Goal: Task Accomplishment & Management: Manage account settings

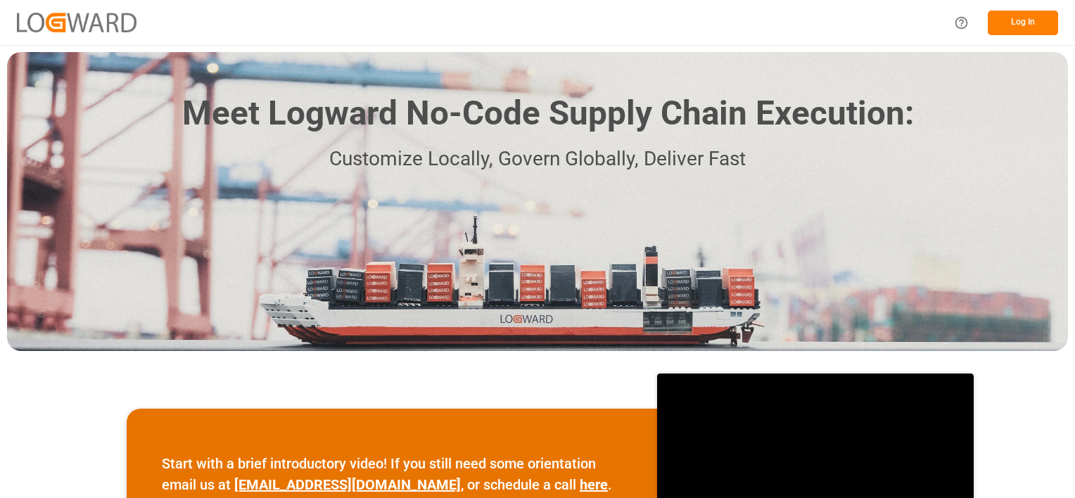
click at [1025, 31] on button "Log In" at bounding box center [1023, 23] width 70 height 25
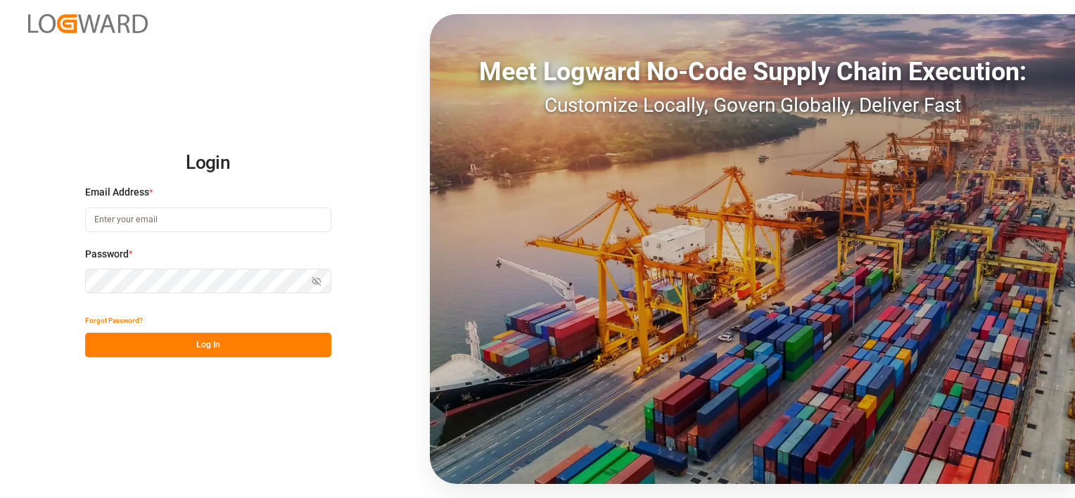
type input "[PERSON_NAME][EMAIL_ADDRESS][PERSON_NAME][DOMAIN_NAME]"
click at [160, 343] on button "Log In" at bounding box center [208, 345] width 246 height 25
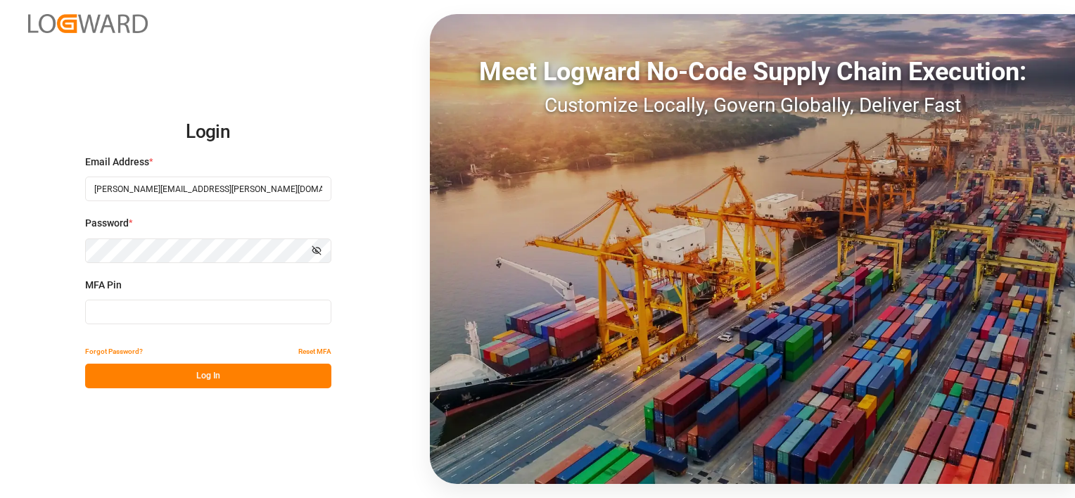
click at [181, 294] on div "MFA Pin" at bounding box center [208, 309] width 246 height 62
click at [180, 309] on input at bounding box center [208, 312] width 246 height 25
type input "951154"
click at [175, 378] on button "Log In" at bounding box center [208, 376] width 246 height 25
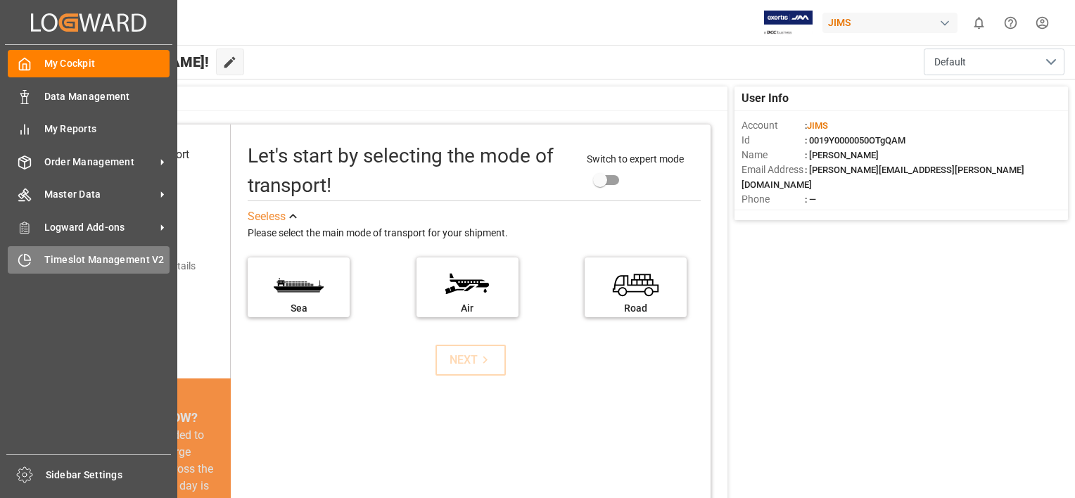
click at [34, 250] on div "Timeslot Management V2 Timeslot Management V2" at bounding box center [89, 259] width 162 height 27
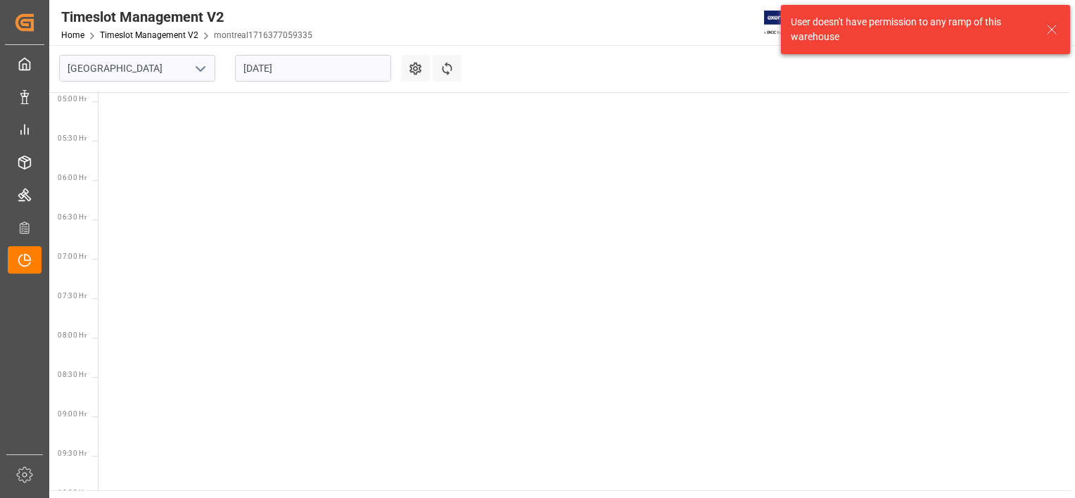
scroll to position [493, 0]
click at [206, 75] on icon "open menu" at bounding box center [200, 69] width 17 height 17
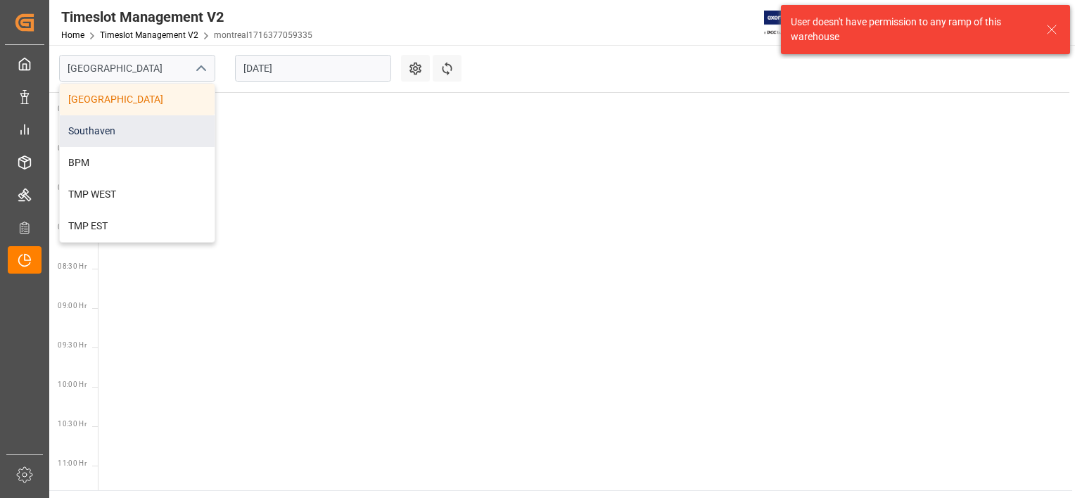
click at [153, 141] on div "Southaven" at bounding box center [137, 131] width 155 height 32
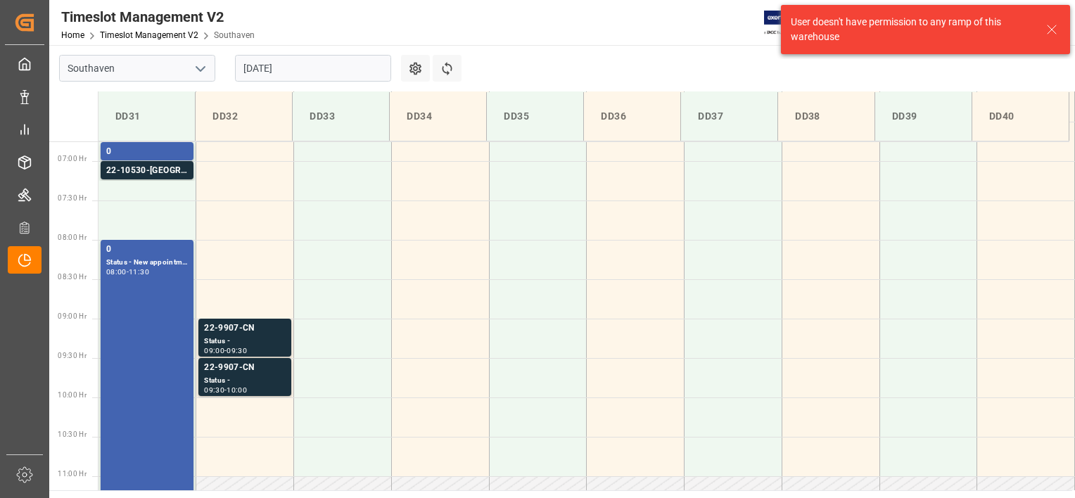
scroll to position [543, 0]
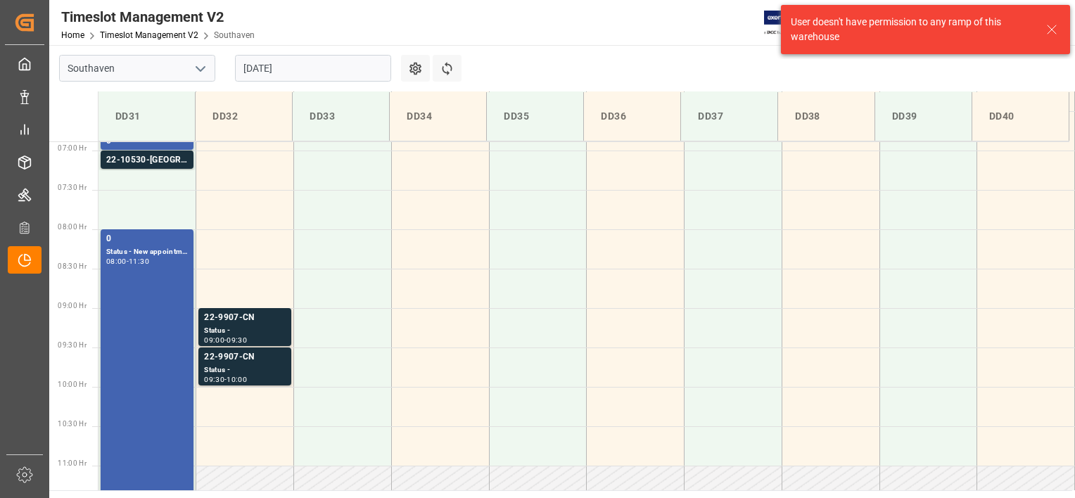
click at [1044, 23] on icon at bounding box center [1052, 29] width 17 height 17
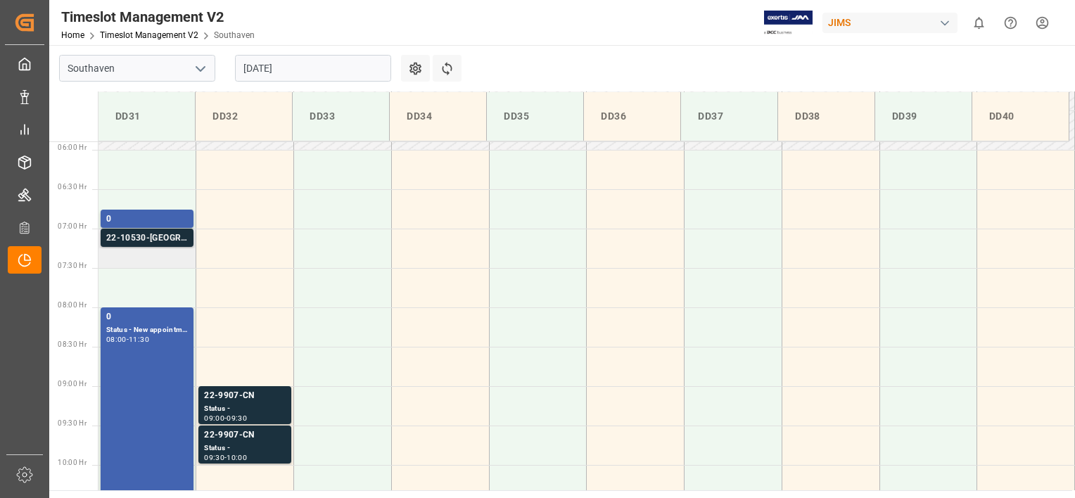
scroll to position [465, 0]
click at [180, 243] on div "22-10530-[GEOGRAPHIC_DATA]" at bounding box center [147, 238] width 82 height 14
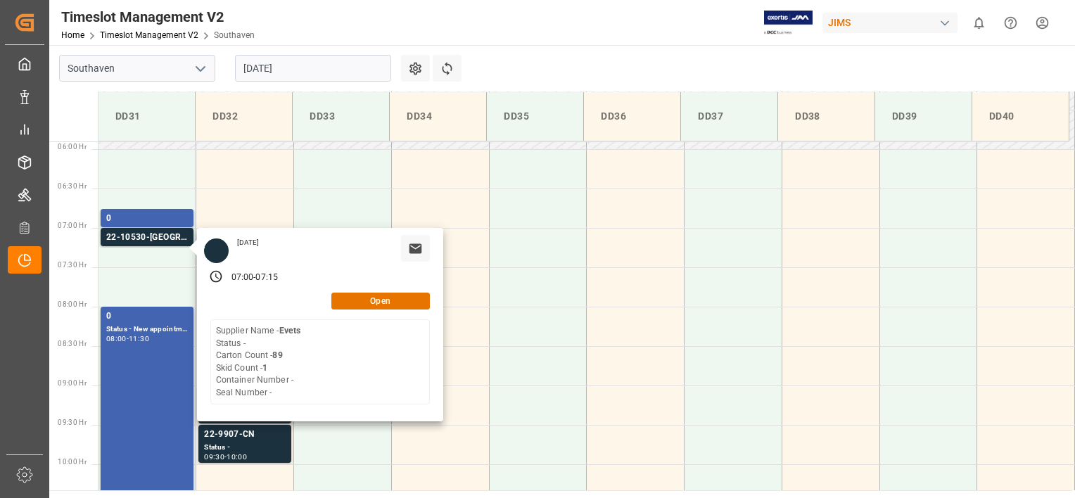
click at [569, 35] on div "Timeslot Management V2 Home Timeslot Management V2 Southaven JIMS 0 Notificatio…" at bounding box center [557, 22] width 1036 height 45
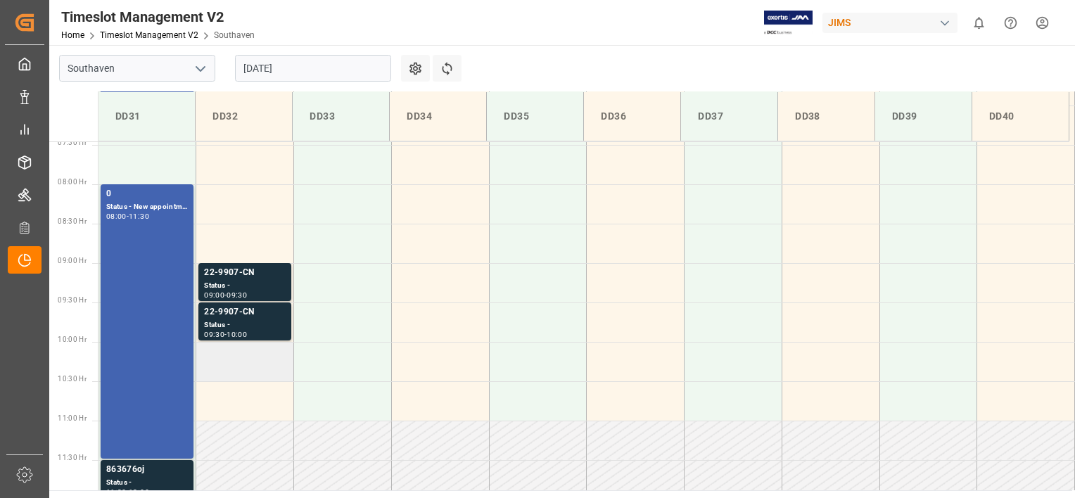
scroll to position [587, 0]
click at [253, 301] on div "22-9907-CN Status - 09:00 - 09:30" at bounding box center [244, 283] width 93 height 38
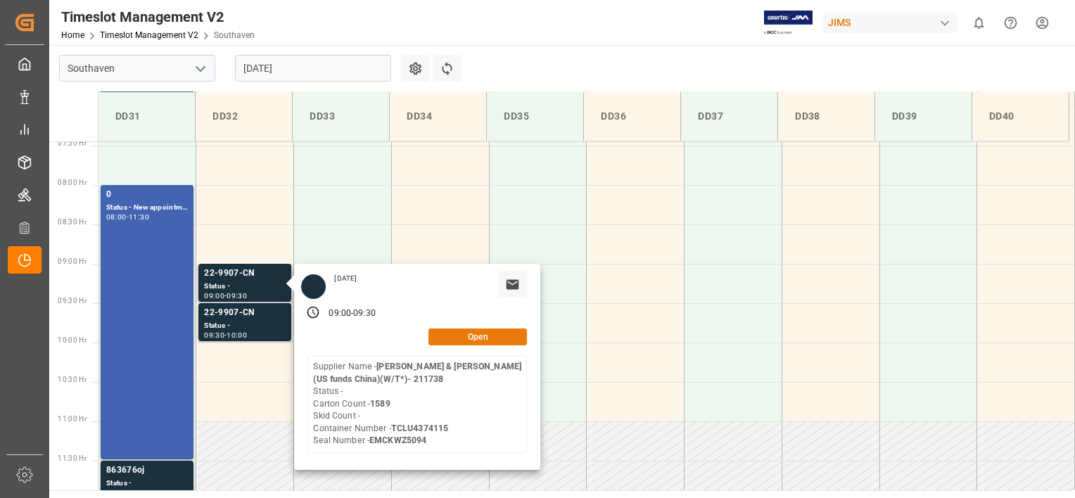
click at [439, 337] on button "Open" at bounding box center [478, 337] width 99 height 17
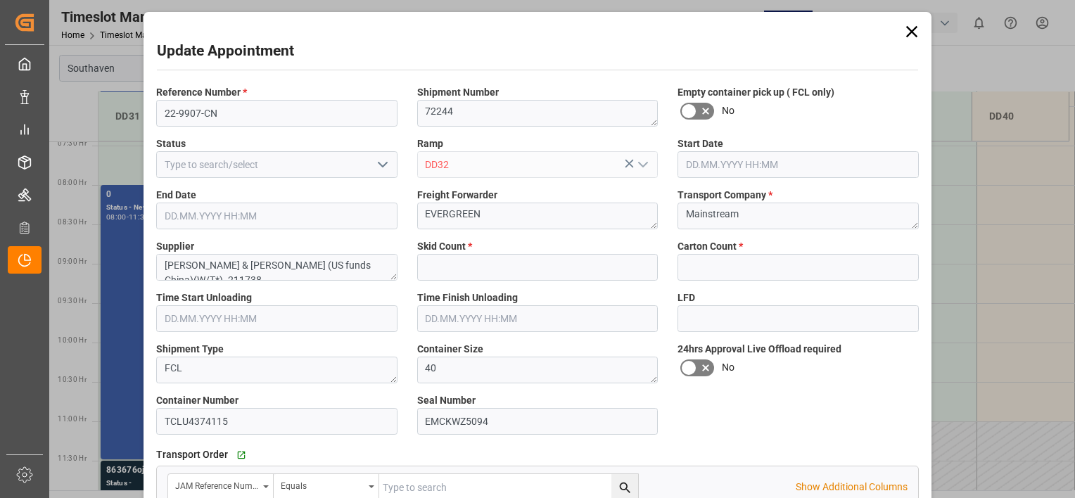
type input "0"
type input "1589"
type input "[DATE] 09:00"
type input "[DATE] 09:30"
type input "[DATE] 13:10"
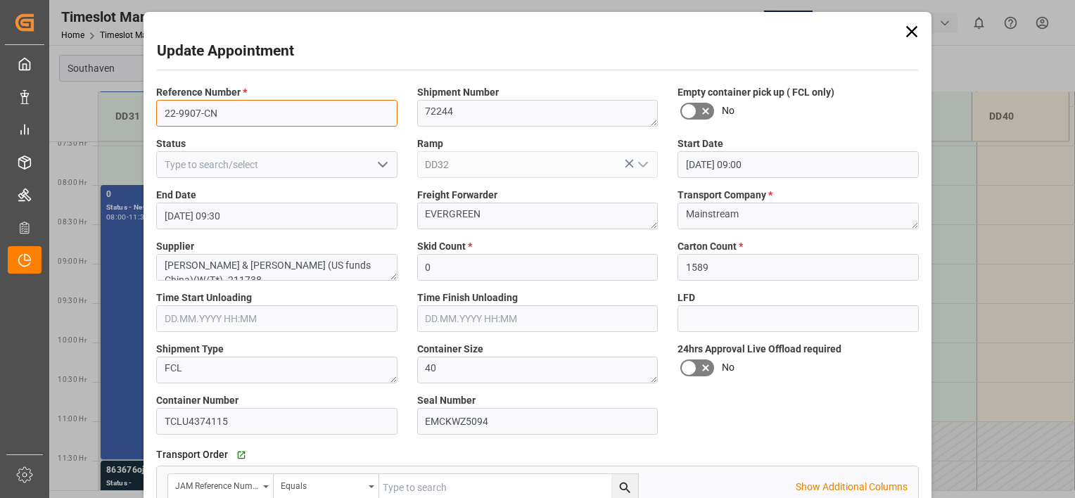
click at [276, 118] on input "22-9907-CN" at bounding box center [276, 113] width 241 height 27
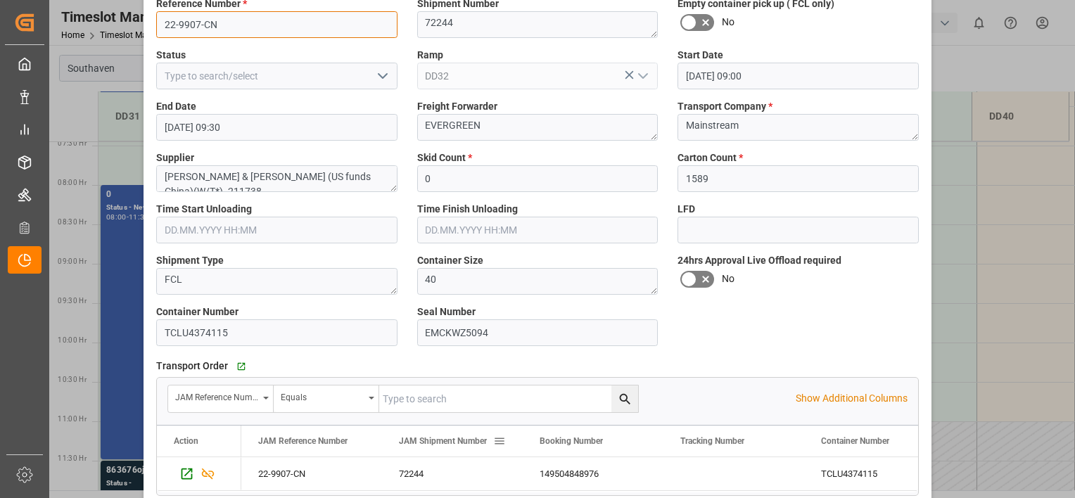
scroll to position [89, 0]
click at [409, 464] on div "72244" at bounding box center [452, 473] width 141 height 33
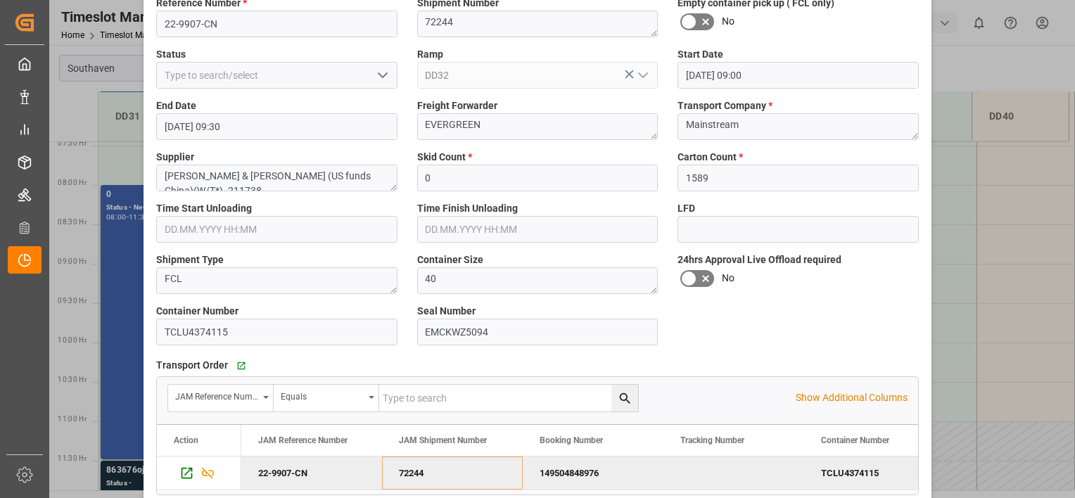
click at [1013, 60] on div "Update Appointment Reference Number * 22-9907-CN Shipment Number 72244 Empty co…" at bounding box center [537, 249] width 1075 height 498
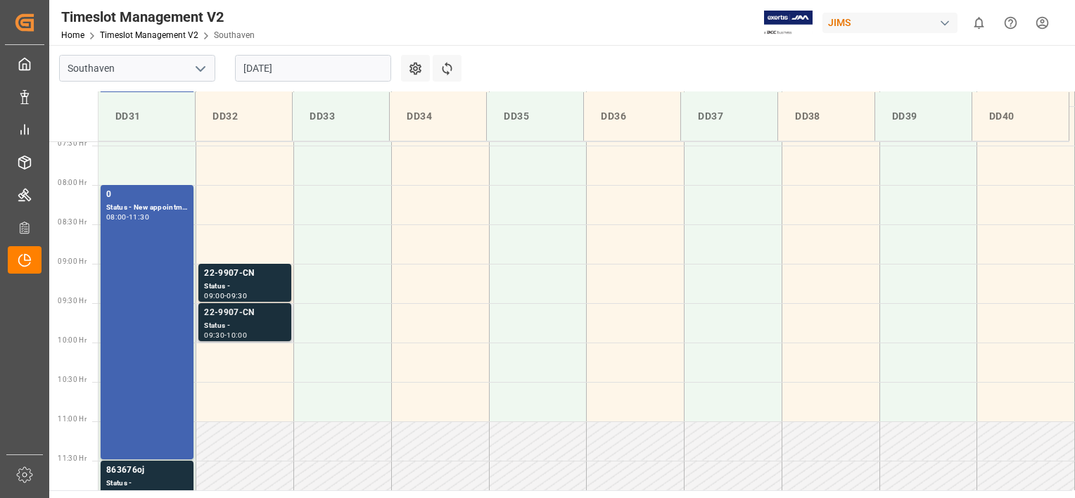
click at [252, 323] on div "Status -" at bounding box center [245, 326] width 82 height 12
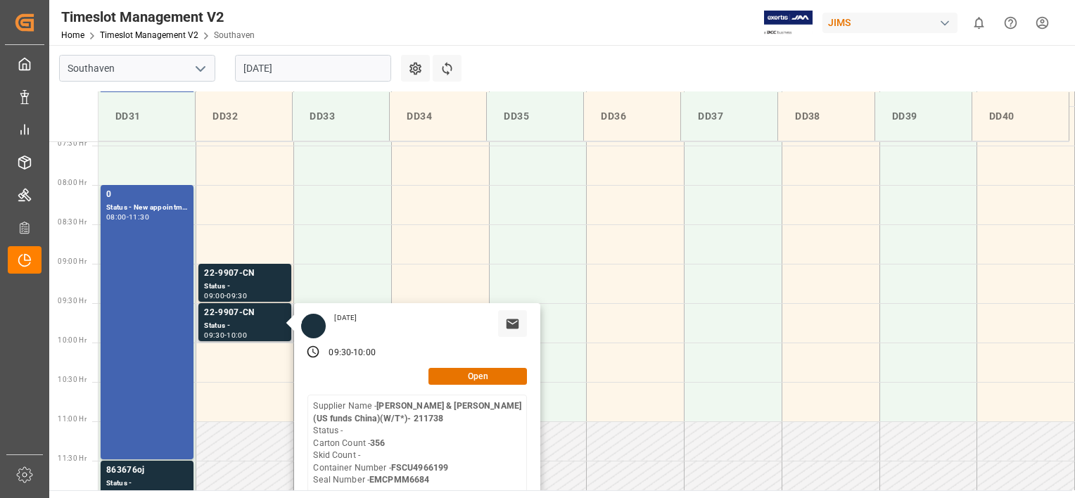
click at [447, 386] on div "[DATE] 09:30 - 10:00 Open Supplier Name - [PERSON_NAME][GEOGRAPHIC_DATA][PERSON…" at bounding box center [417, 406] width 246 height 206
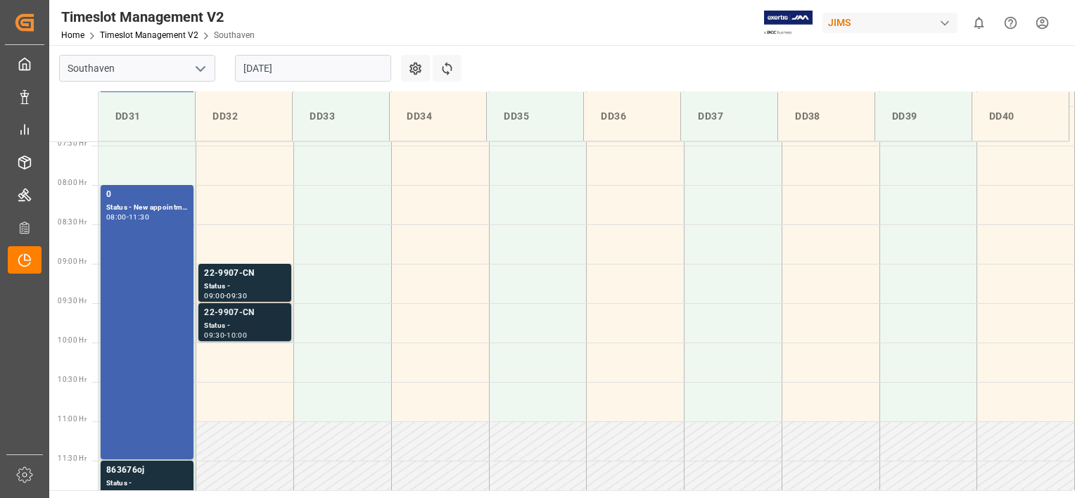
click at [239, 332] on div "10:00" at bounding box center [237, 335] width 20 height 6
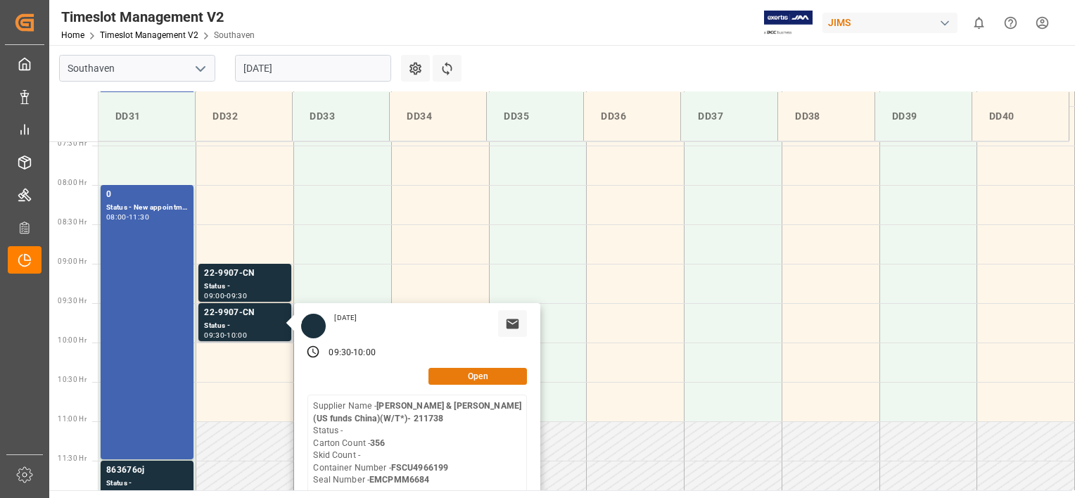
click at [436, 376] on button "Open" at bounding box center [478, 376] width 99 height 17
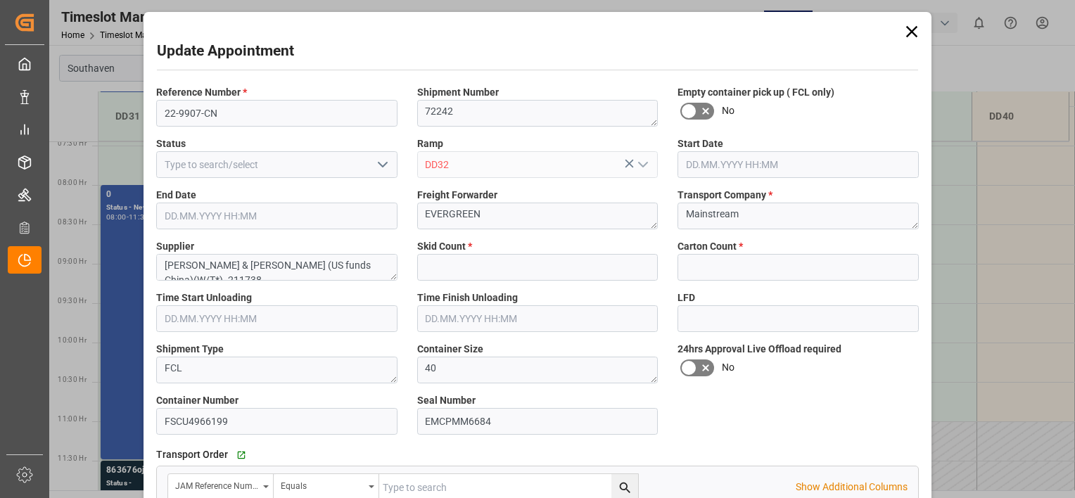
type input "0"
type input "356"
type input "[DATE] 09:30"
type input "[DATE] 10:00"
type input "[DATE] 13:07"
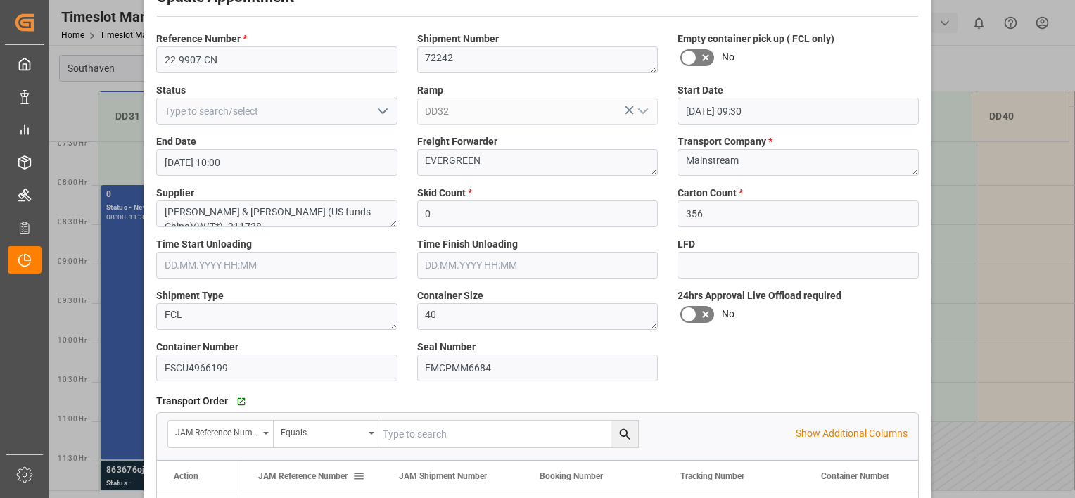
scroll to position [175, 0]
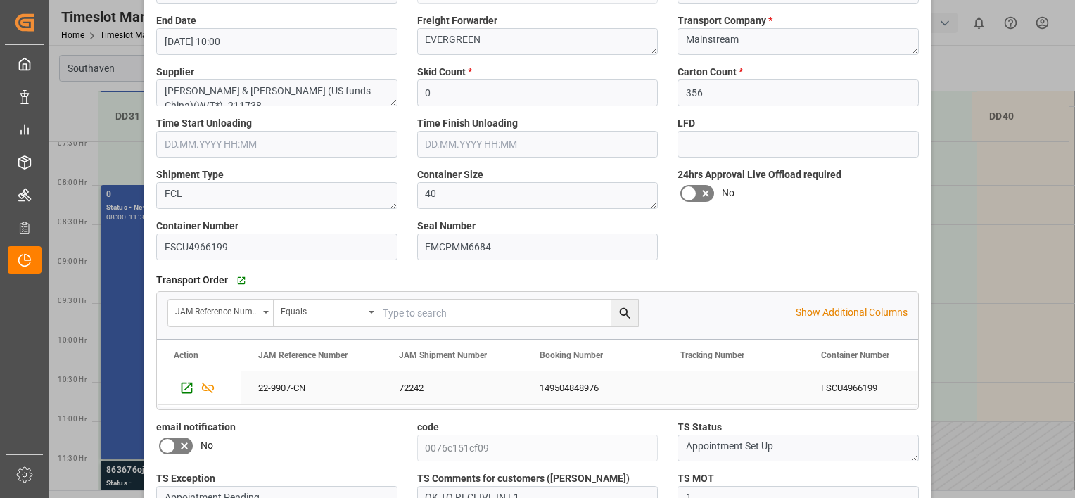
click at [410, 389] on div "72242" at bounding box center [452, 388] width 141 height 33
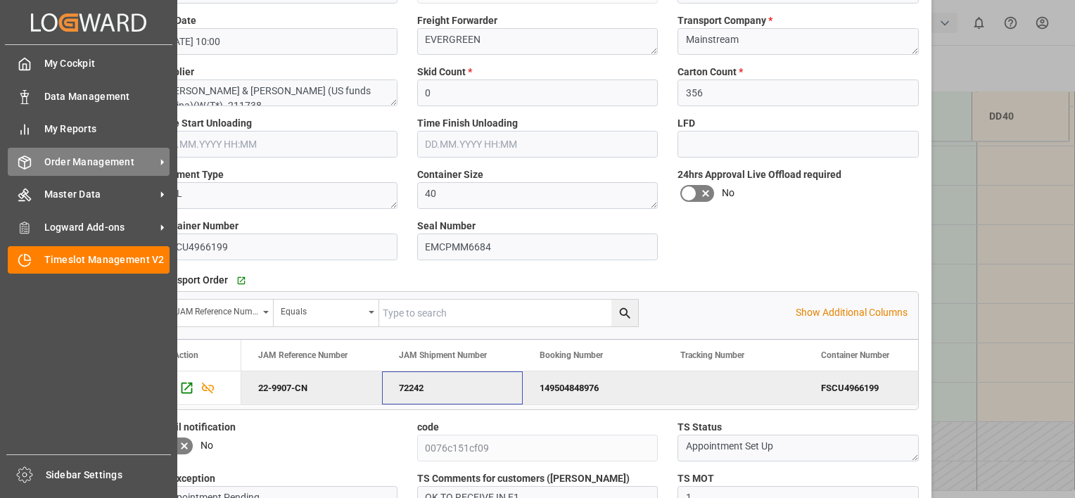
click at [132, 160] on span "Order Management" at bounding box center [99, 162] width 111 height 15
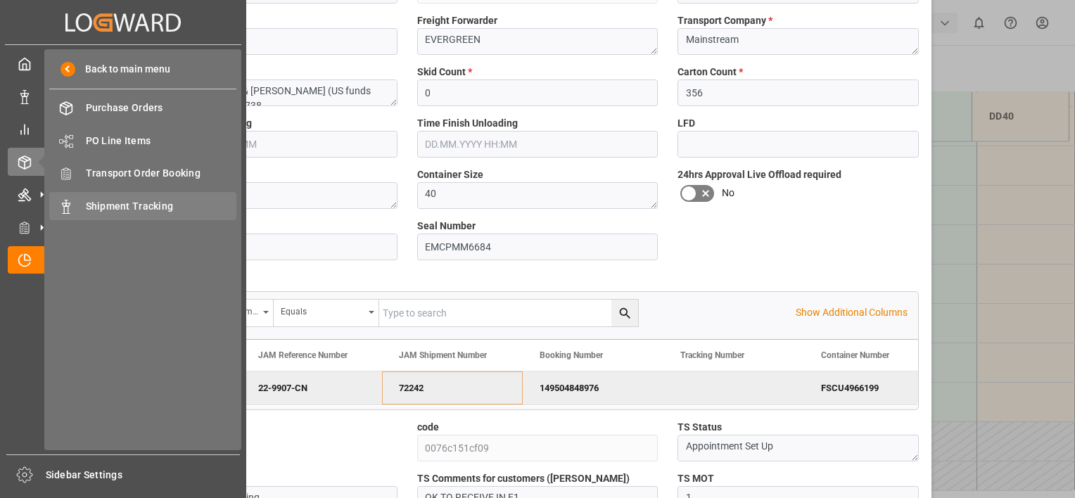
click at [127, 200] on span "Shipment Tracking" at bounding box center [161, 206] width 151 height 15
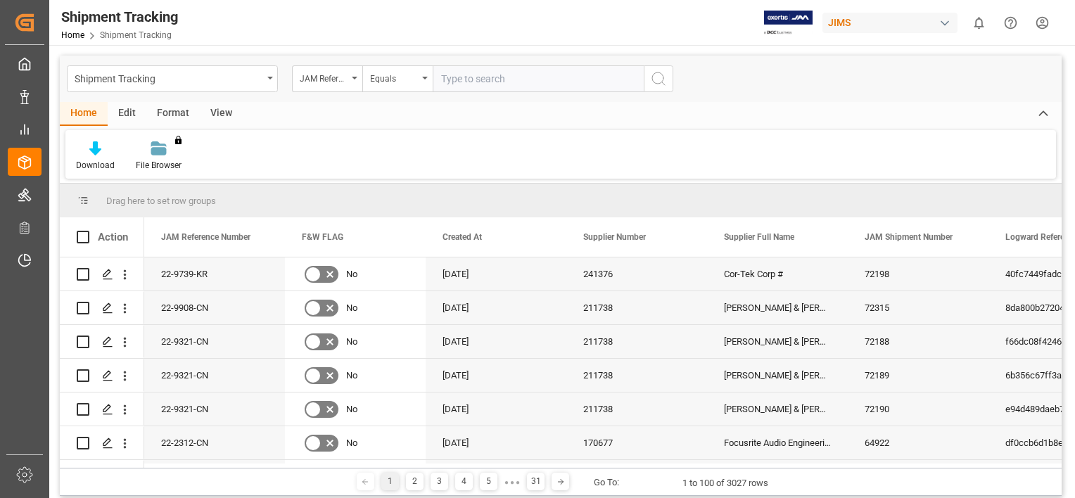
click at [205, 121] on div "View" at bounding box center [221, 114] width 43 height 24
click at [101, 160] on div "Default" at bounding box center [89, 165] width 27 height 13
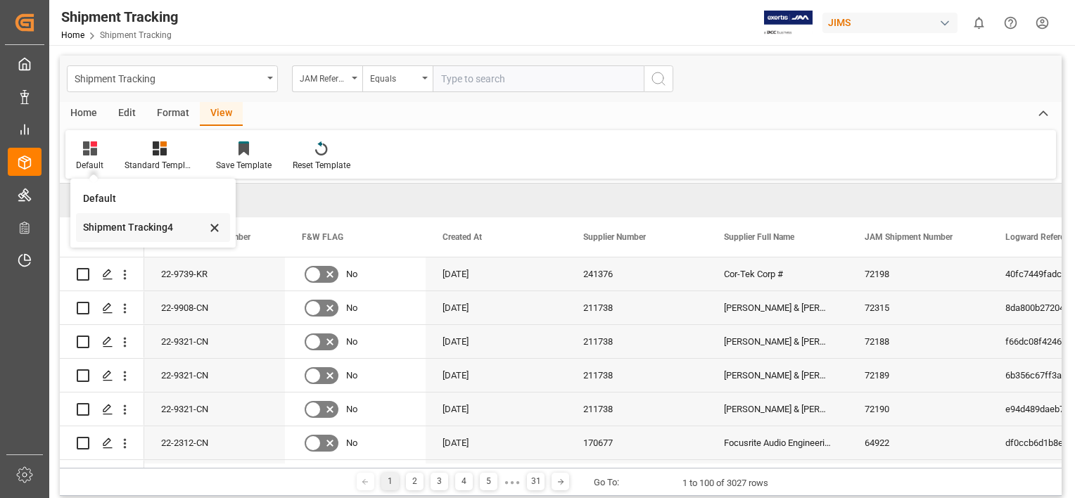
click at [115, 222] on div "Shipment Tracking4" at bounding box center [144, 227] width 123 height 15
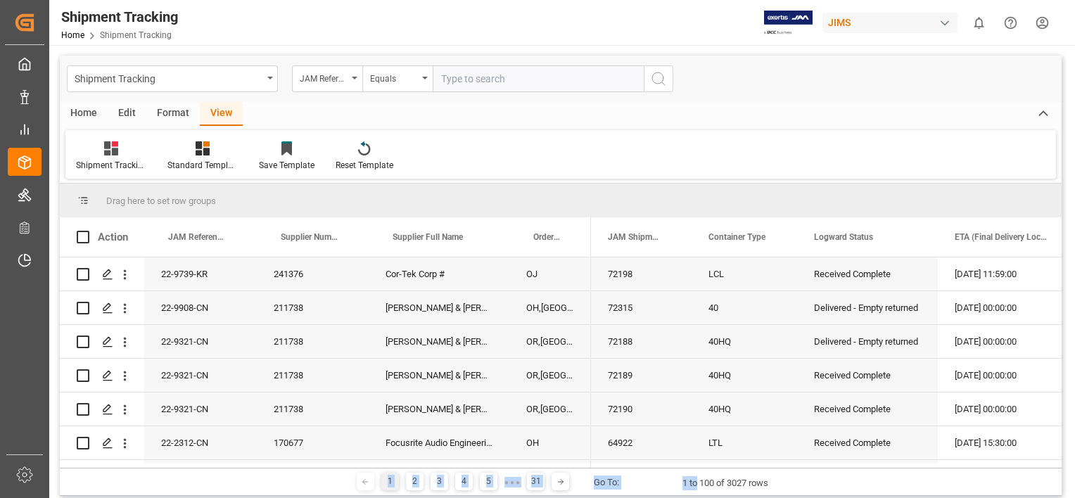
drag, startPoint x: 697, startPoint y: 467, endPoint x: 530, endPoint y: 462, distance: 166.8
click at [530, 462] on div "Drag here to set row groups Drag here to set column labels Action JAM Reference…" at bounding box center [561, 340] width 1002 height 312
click at [859, 477] on div "1 2 3 4 5 ● ● ● 31 Go To: 1 to 100 of 3027 rows" at bounding box center [561, 482] width 1002 height 28
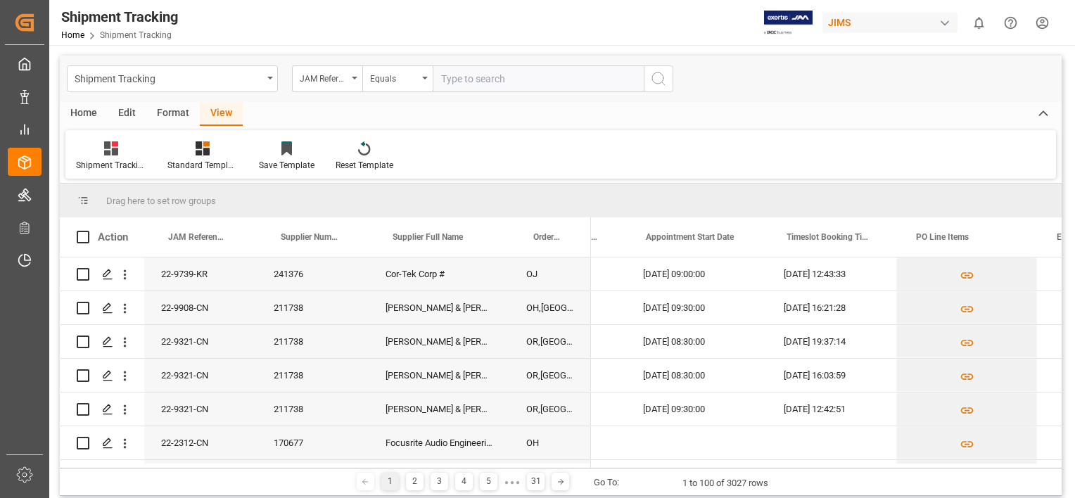
scroll to position [0, 450]
click at [740, 234] on span at bounding box center [746, 237] width 13 height 13
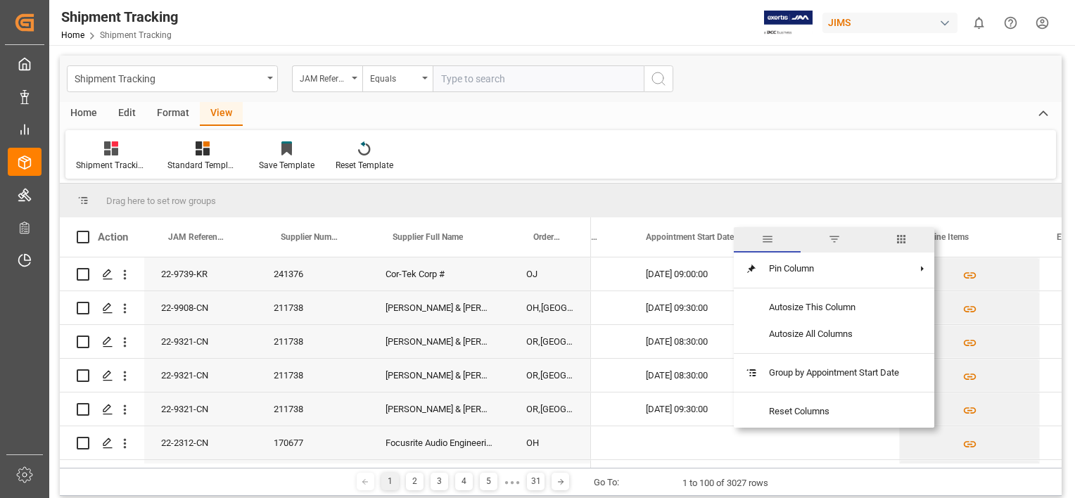
click at [832, 237] on span "filter" at bounding box center [834, 239] width 13 height 13
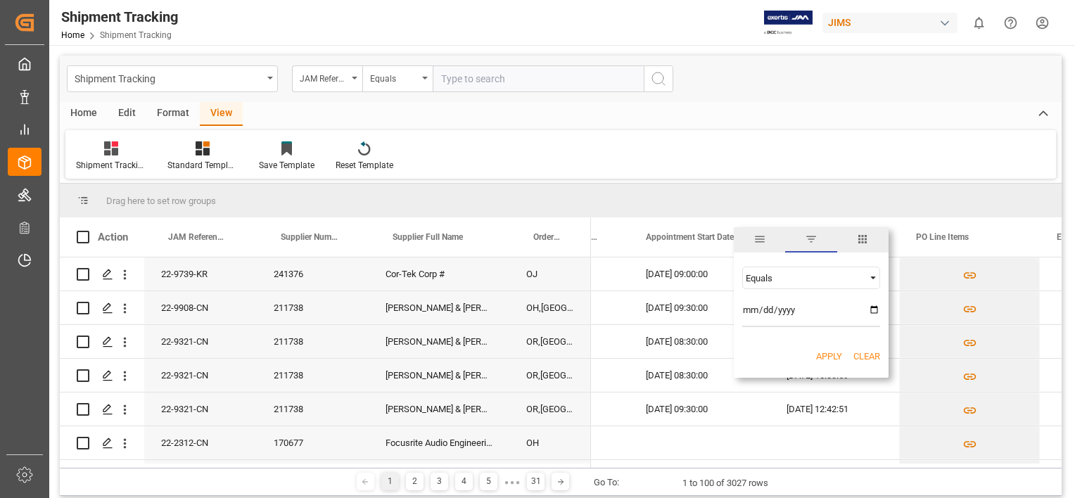
click at [870, 308] on input "date" at bounding box center [811, 313] width 138 height 28
type input "[DATE]"
click at [832, 354] on button "Apply" at bounding box center [829, 357] width 26 height 14
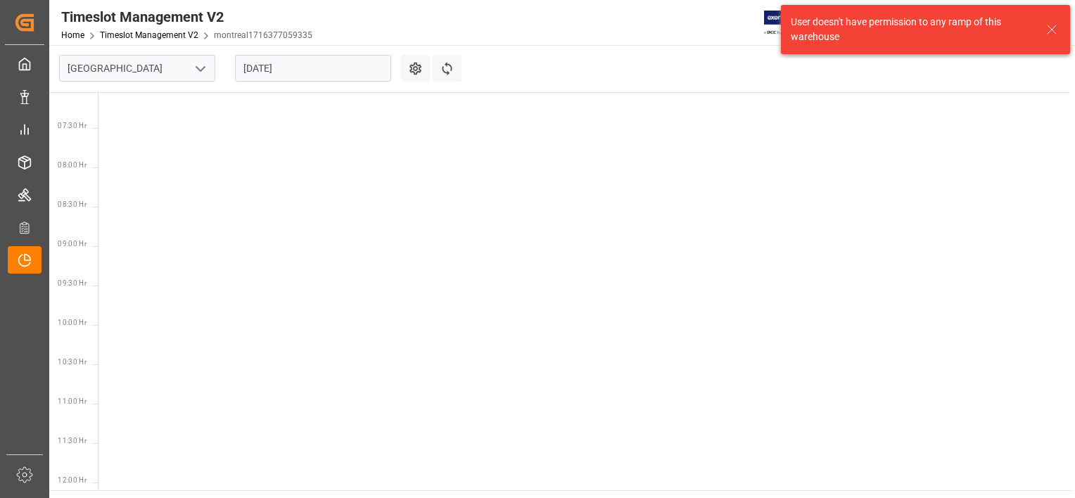
scroll to position [572, 0]
click at [199, 63] on icon "open menu" at bounding box center [200, 69] width 17 height 17
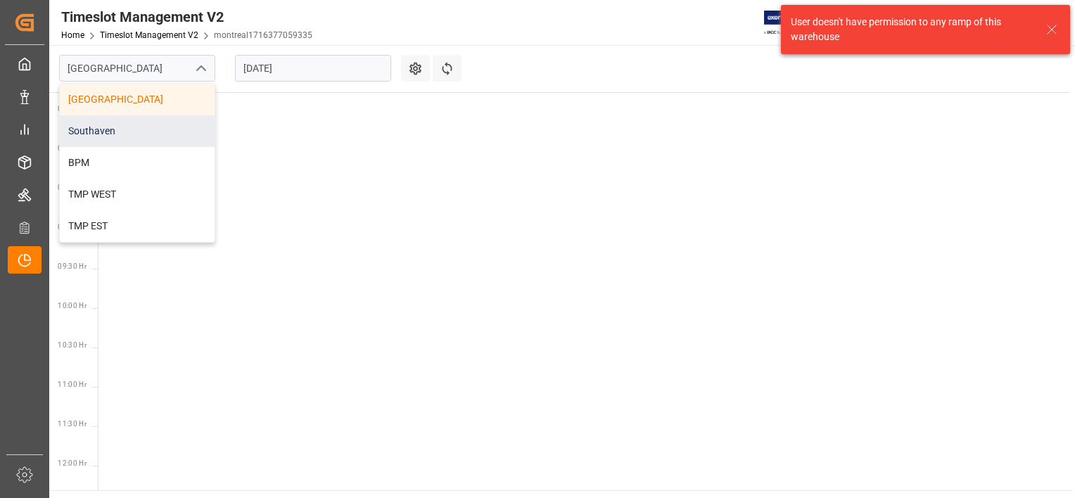
click at [141, 140] on div "Southaven" at bounding box center [137, 131] width 155 height 32
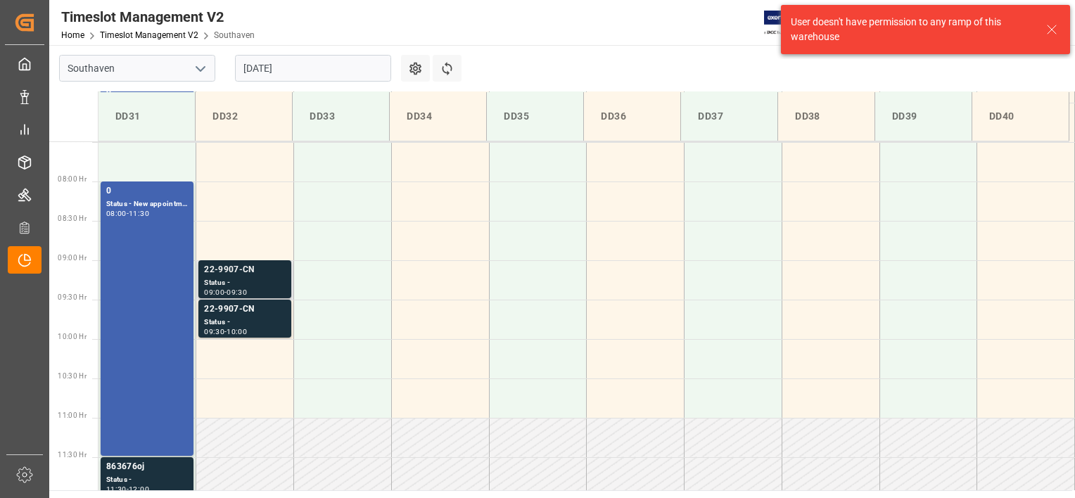
scroll to position [621, 0]
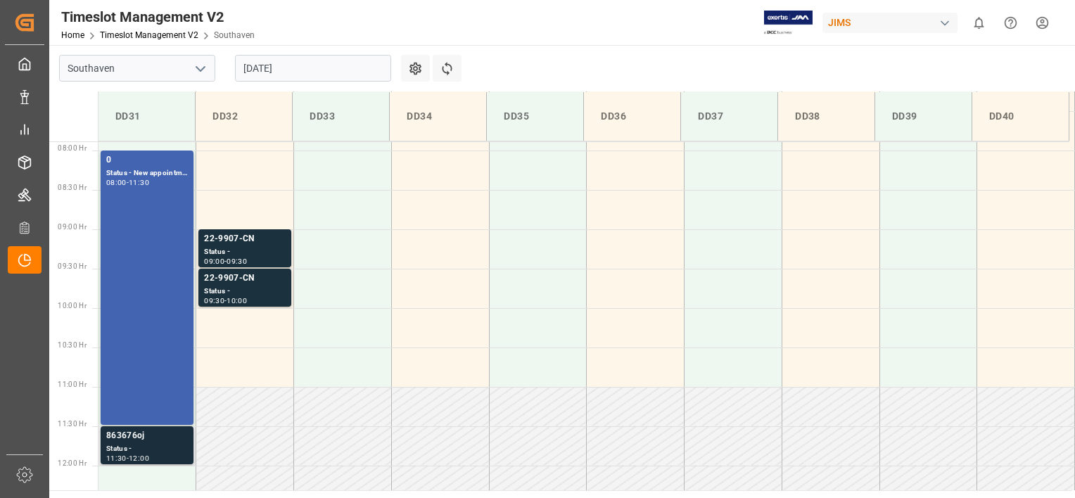
click at [134, 451] on div "Status -" at bounding box center [147, 449] width 82 height 12
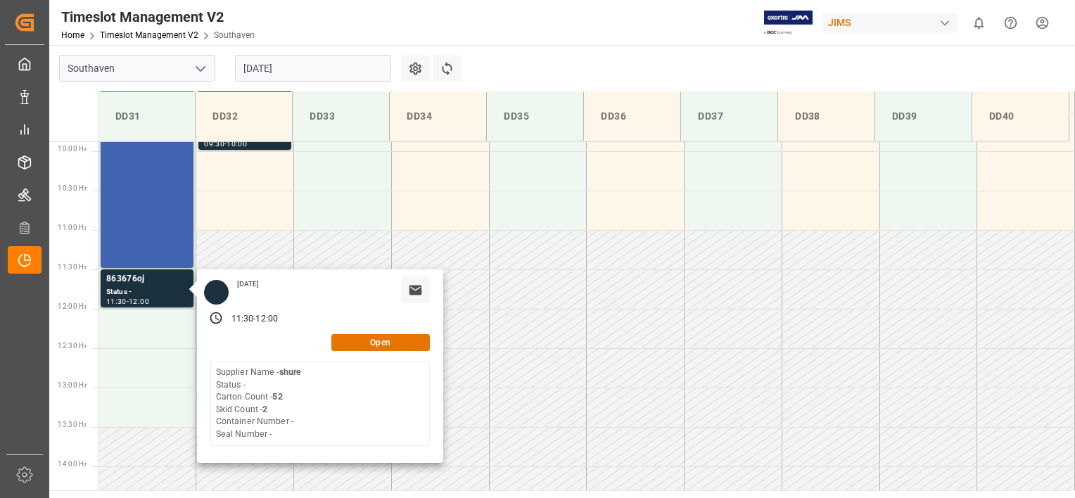
scroll to position [779, 0]
click at [363, 341] on button "Open" at bounding box center [380, 342] width 99 height 17
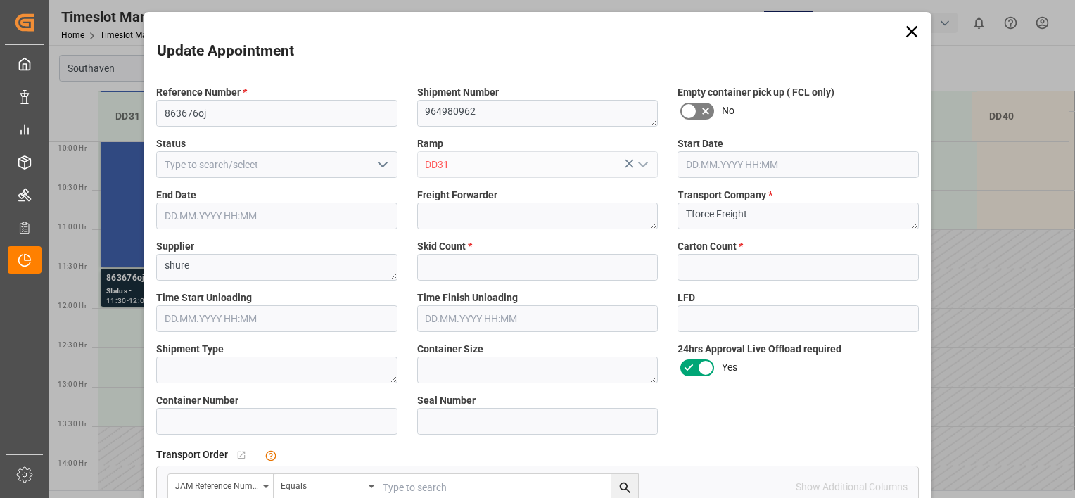
type input "2"
type input "52"
type input "28.08.2025 11:30"
type input "28.08.2025 12:00"
type input "27.08.2025 19:39"
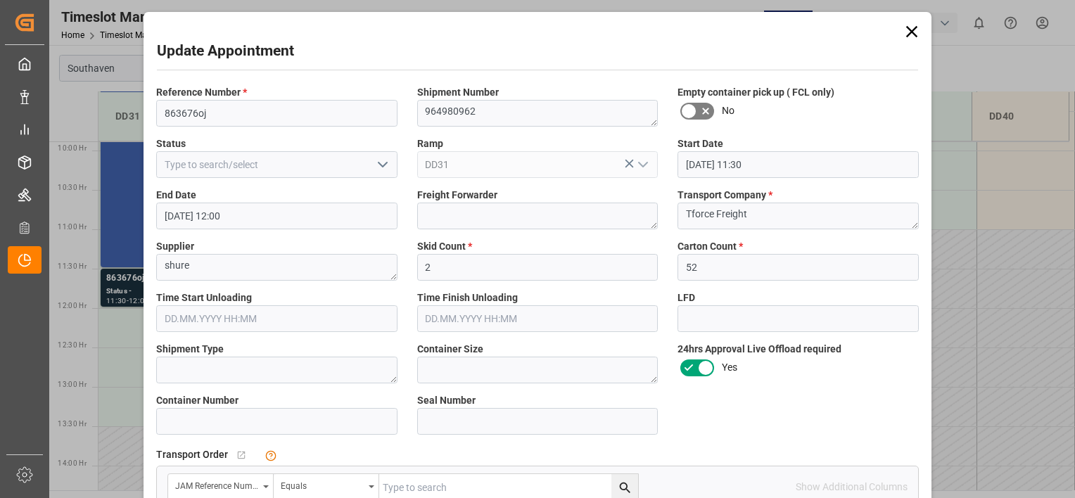
click at [906, 31] on icon at bounding box center [912, 32] width 20 height 20
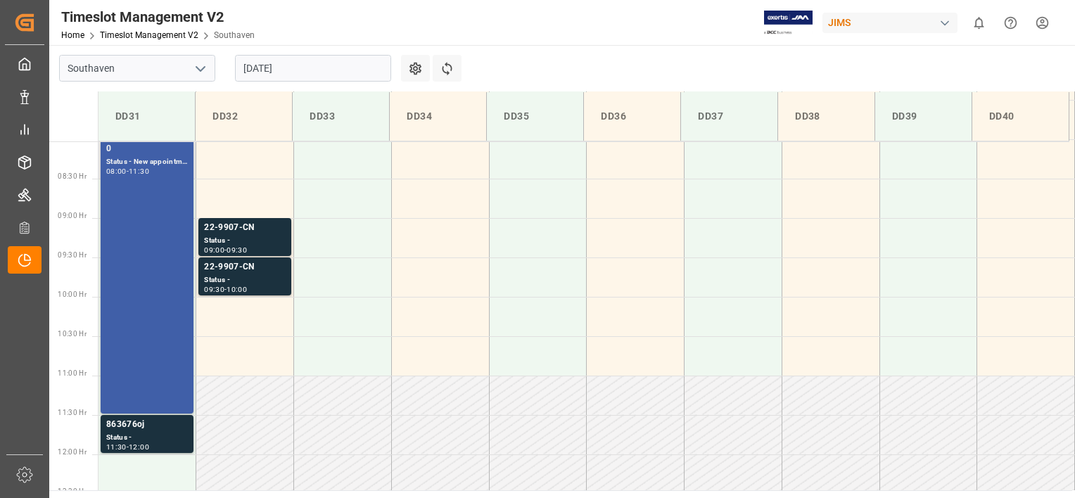
scroll to position [626, 0]
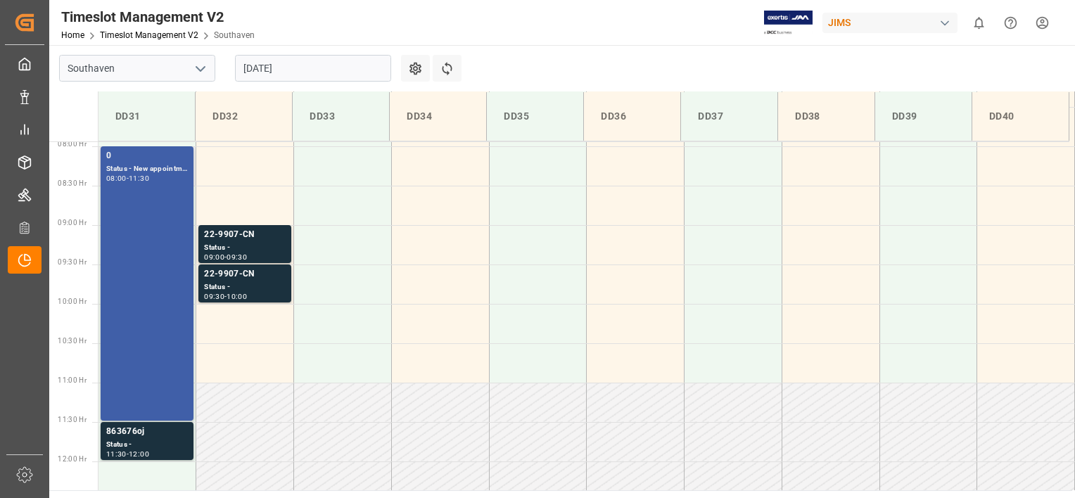
click at [132, 220] on div "0 Status - New appointment 08:00 - 11:30" at bounding box center [147, 283] width 82 height 269
click at [155, 318] on div "0 Status - New appointment 08:00 - 11:30" at bounding box center [147, 283] width 82 height 269
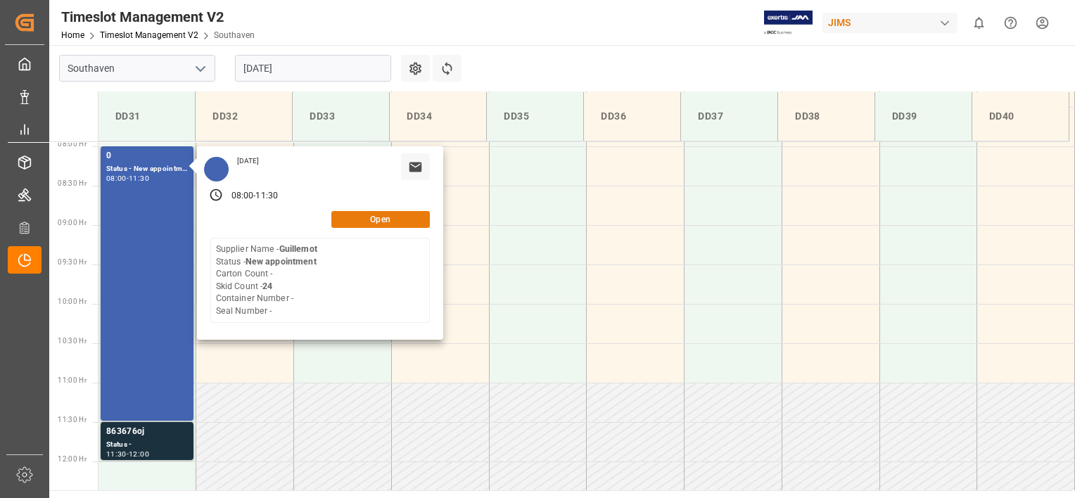
click at [386, 217] on button "Open" at bounding box center [380, 219] width 99 height 17
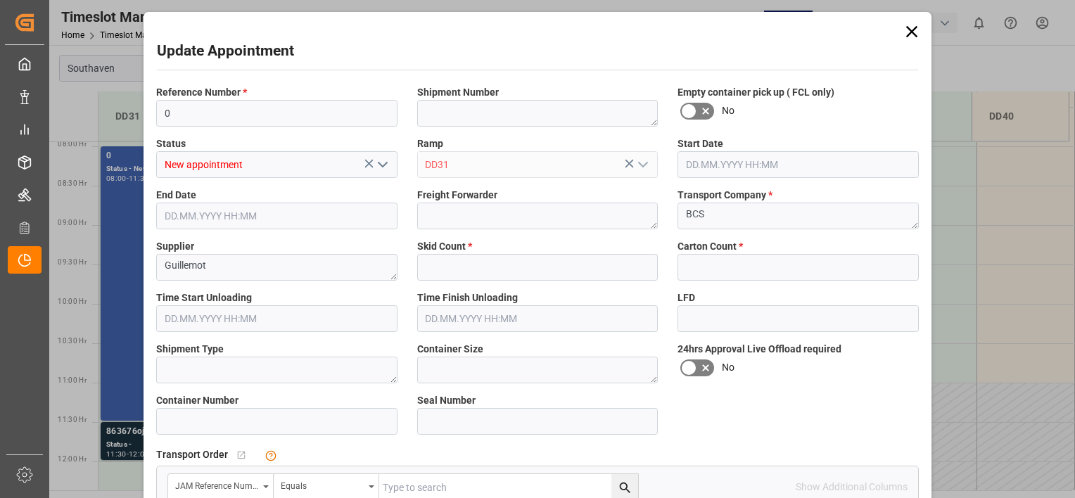
type input "24"
type input "0"
type input "28.08.2025 08:00"
type input "28.08.2025 11:30"
type input "26.08.2025 14:44"
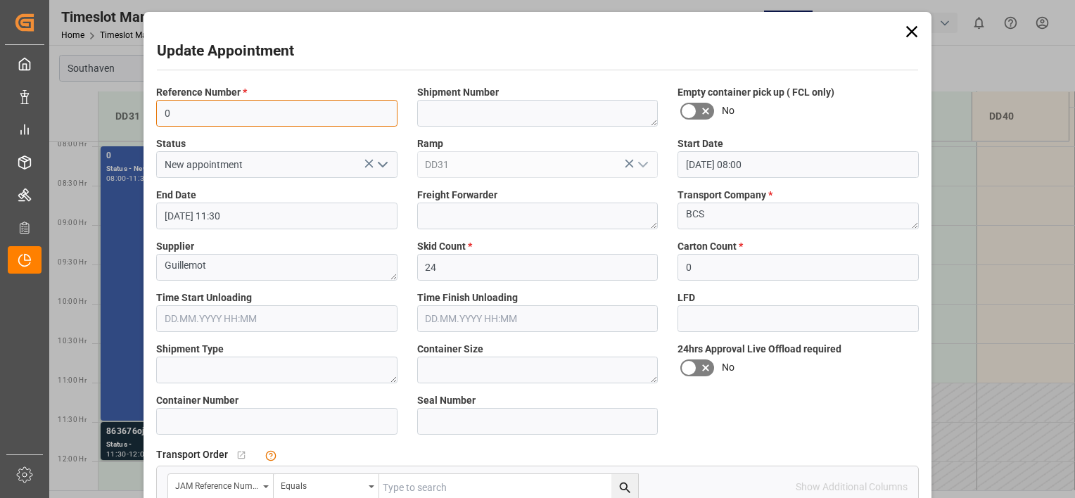
click at [201, 118] on input "0" at bounding box center [276, 113] width 241 height 27
click at [908, 30] on icon at bounding box center [911, 31] width 11 height 11
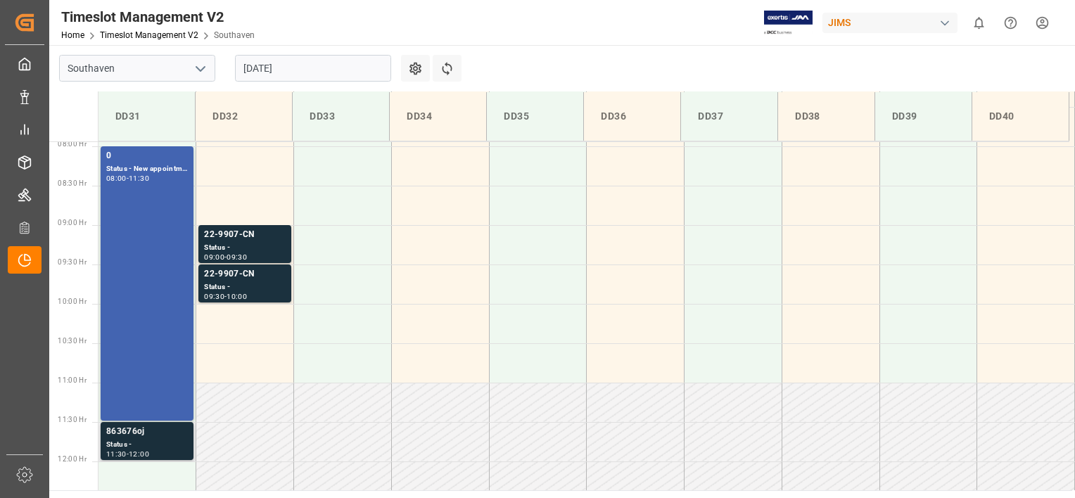
click at [115, 445] on div "Status -" at bounding box center [147, 445] width 82 height 12
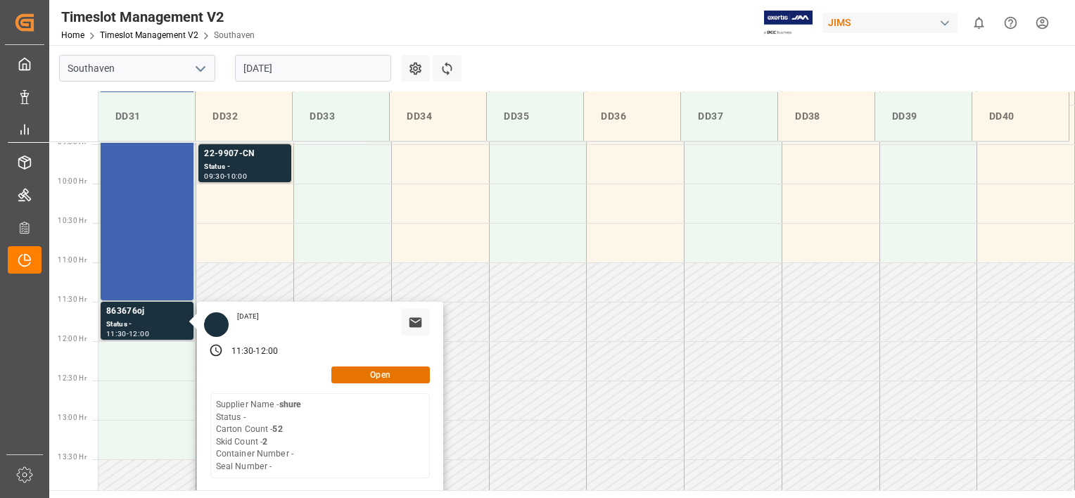
scroll to position [747, 0]
click at [369, 376] on button "Open" at bounding box center [380, 374] width 99 height 17
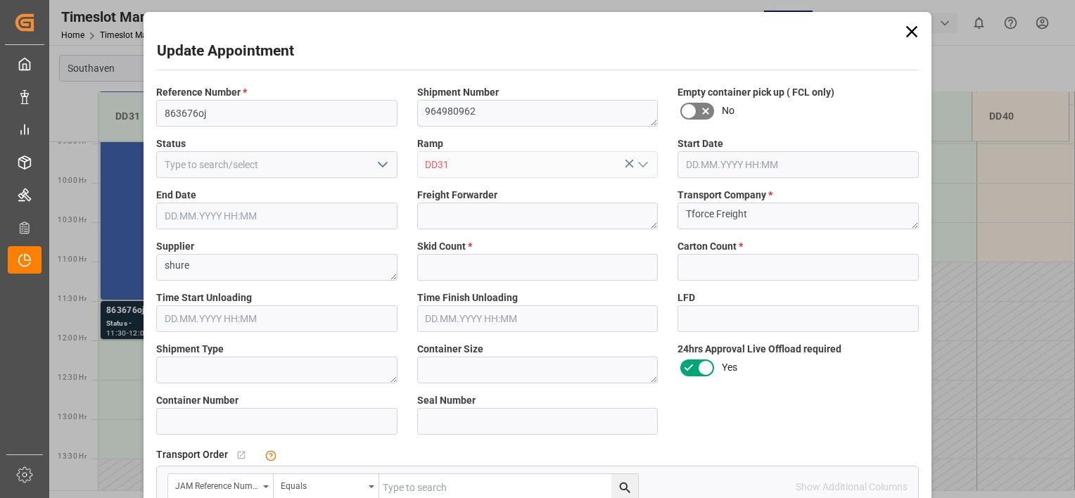
type input "2"
type input "52"
type input "28.08.2025 11:30"
type input "28.08.2025 12:00"
type input "27.08.2025 19:39"
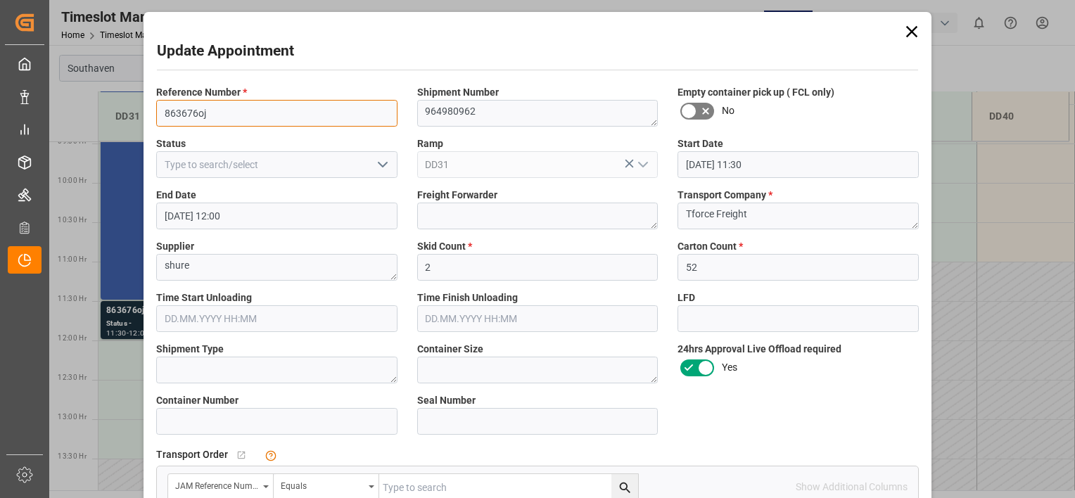
drag, startPoint x: 194, startPoint y: 110, endPoint x: 153, endPoint y: 117, distance: 41.3
click at [156, 117] on input "863676oj" at bounding box center [276, 113] width 241 height 27
click at [909, 23] on icon at bounding box center [912, 32] width 20 height 20
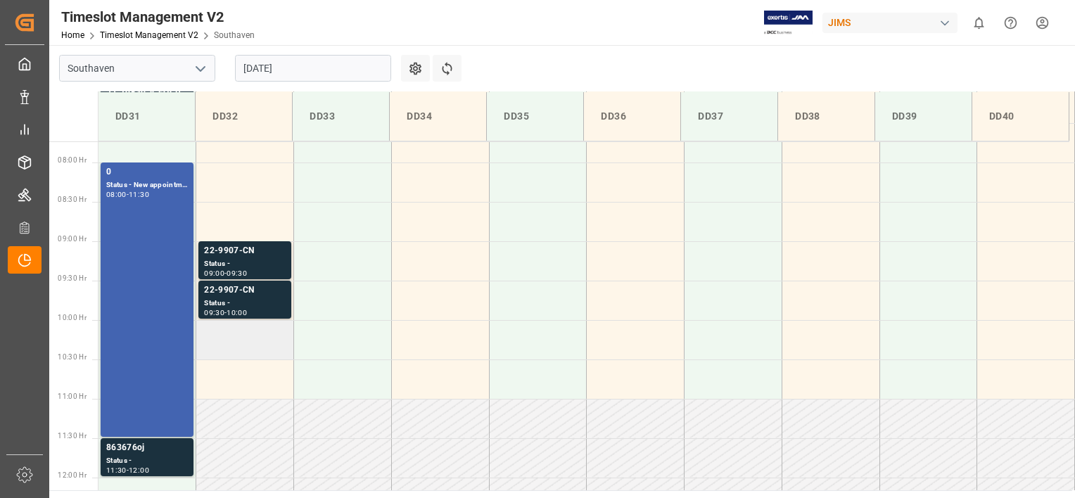
scroll to position [592, 0]
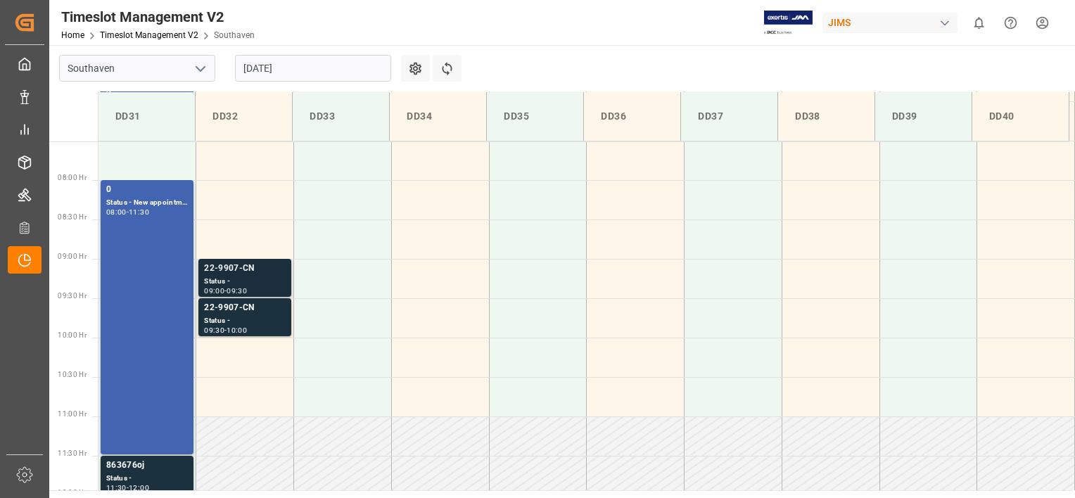
click at [220, 284] on div "Status -" at bounding box center [245, 282] width 82 height 12
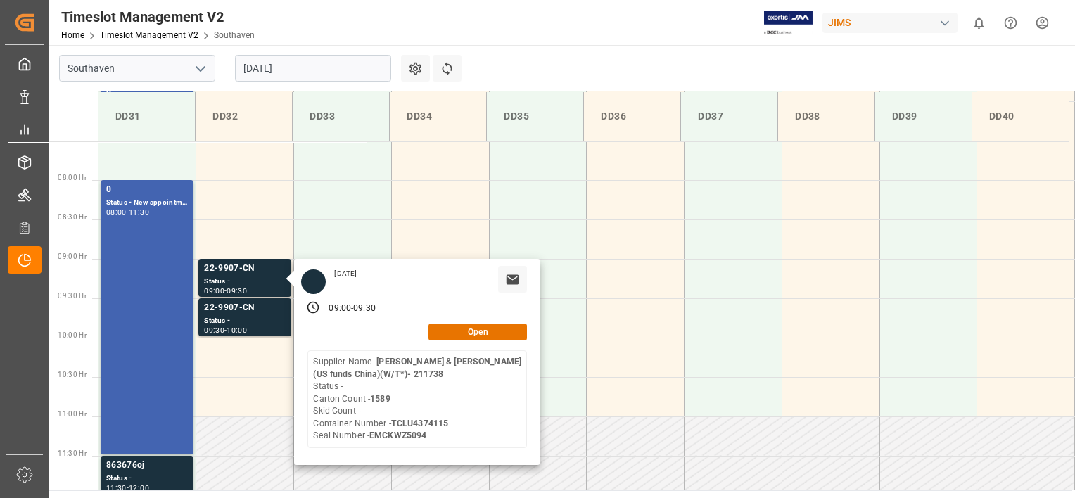
click at [557, 75] on main "Southaven 28.08.2025 Settings Refresh Time Slots DD31 DD32 DD33 DD34 DD35 DD36 …" at bounding box center [560, 267] width 1023 height 445
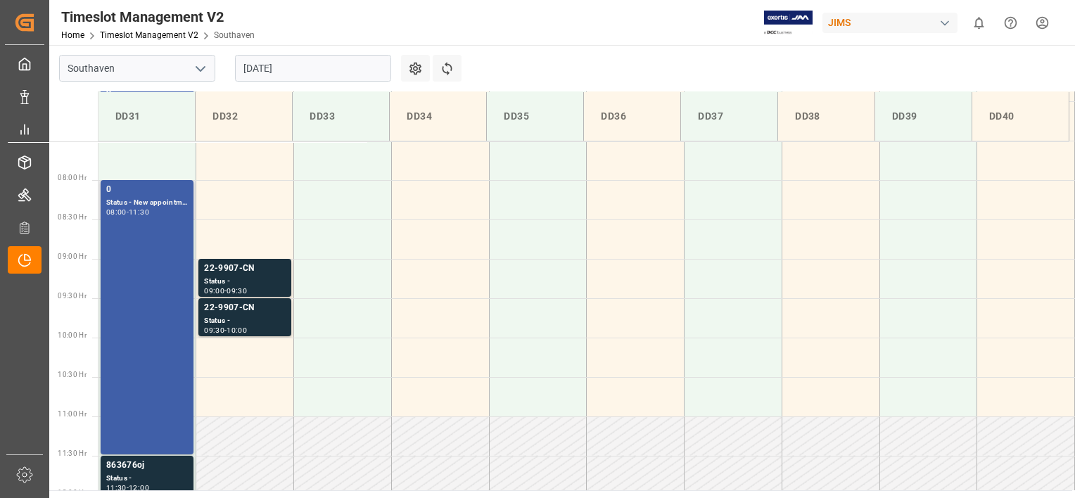
scroll to position [647, 0]
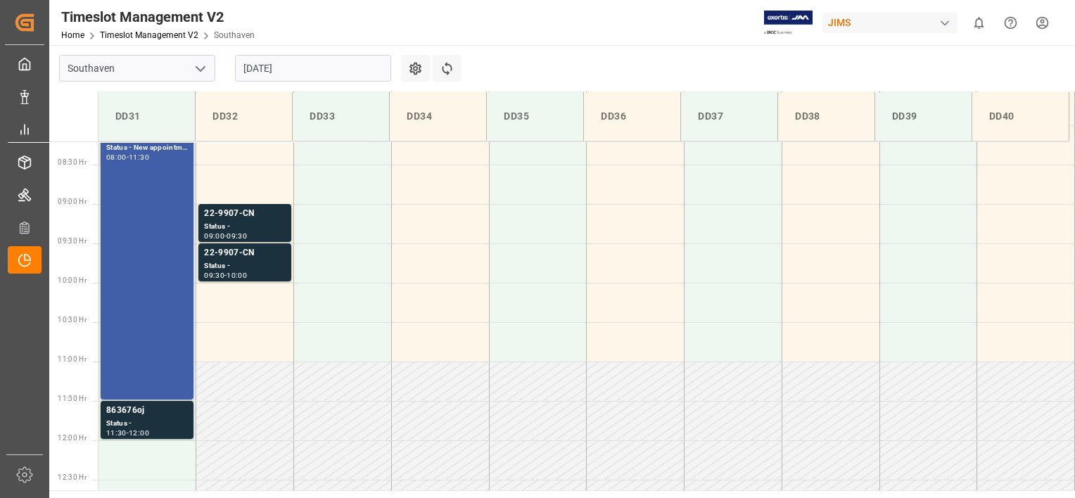
click at [163, 298] on div "0 Status - New appointment 08:00 - 11:30" at bounding box center [147, 262] width 82 height 269
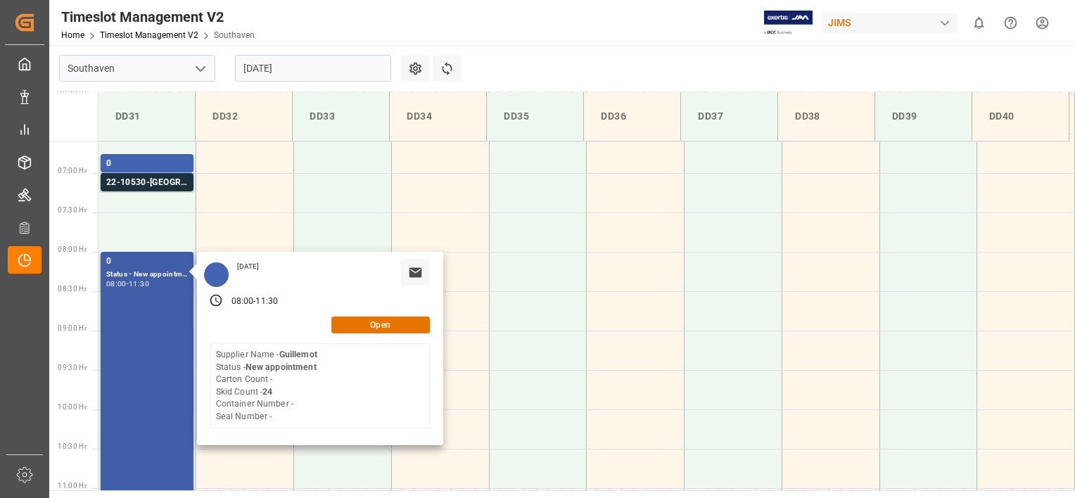
scroll to position [517, 0]
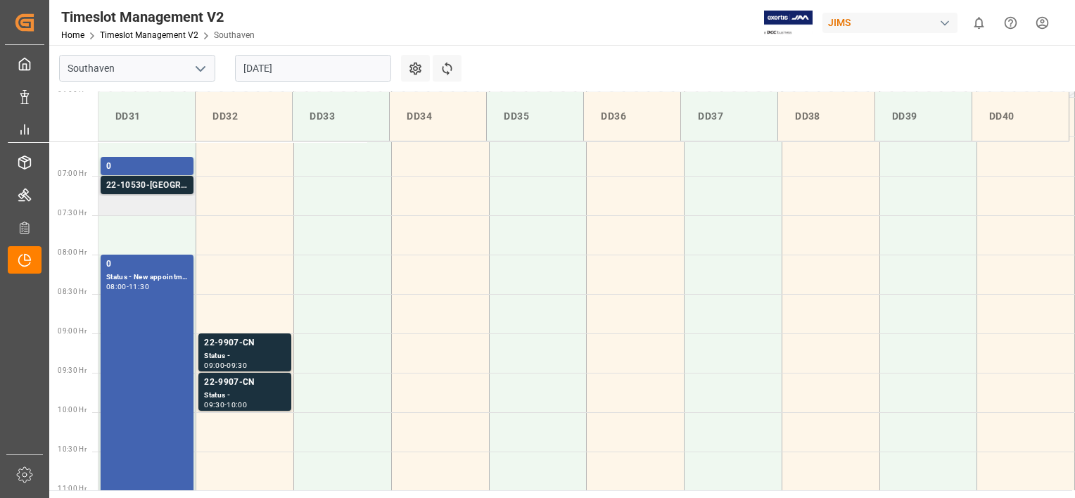
click at [138, 183] on div "22-10530-[GEOGRAPHIC_DATA]" at bounding box center [147, 186] width 82 height 14
click at [157, 167] on div "0" at bounding box center [147, 167] width 82 height 14
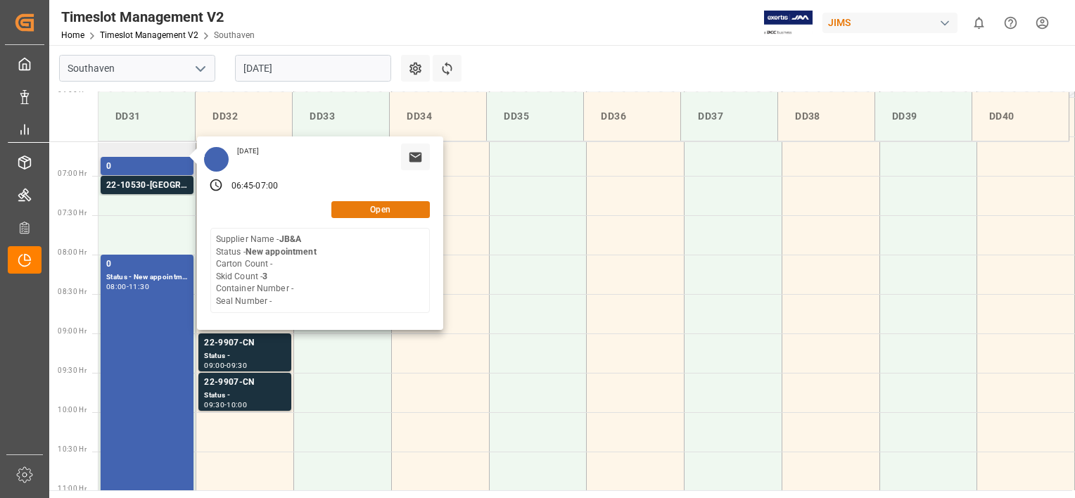
click at [372, 209] on button "Open" at bounding box center [380, 209] width 99 height 17
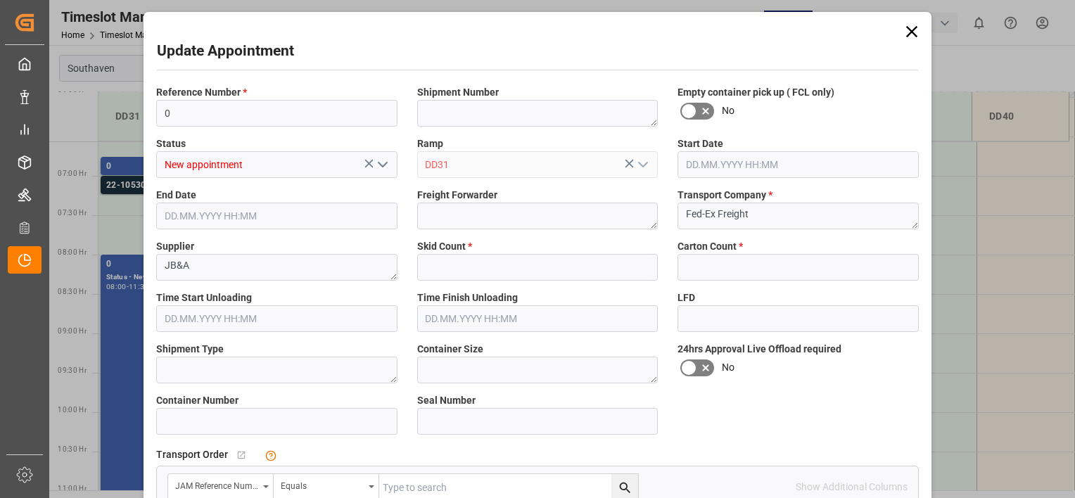
type input "3"
type input "0"
type input "28.08.2025 06:45"
type input "28.08.2025 07:00"
type input "26.08.2025 11:51"
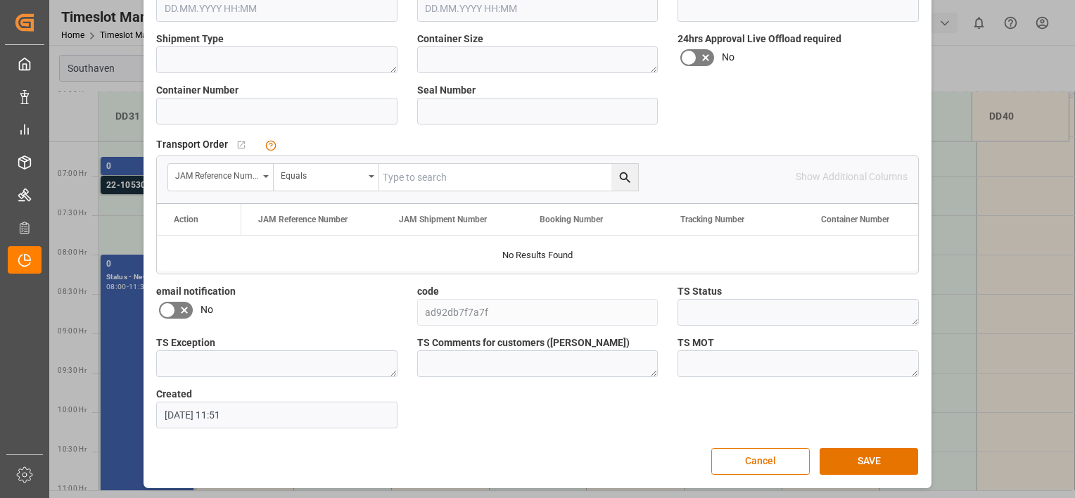
scroll to position [0, 0]
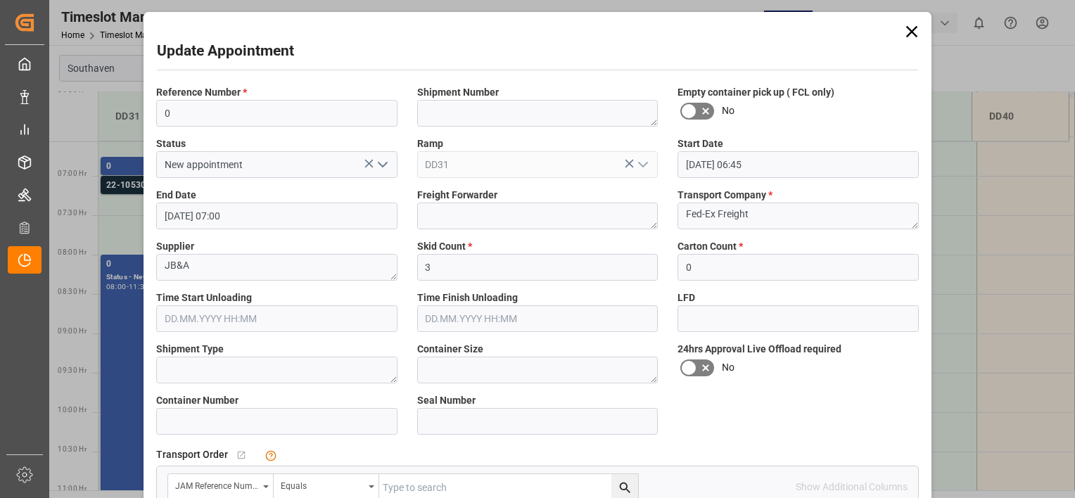
click at [906, 30] on icon at bounding box center [912, 32] width 20 height 20
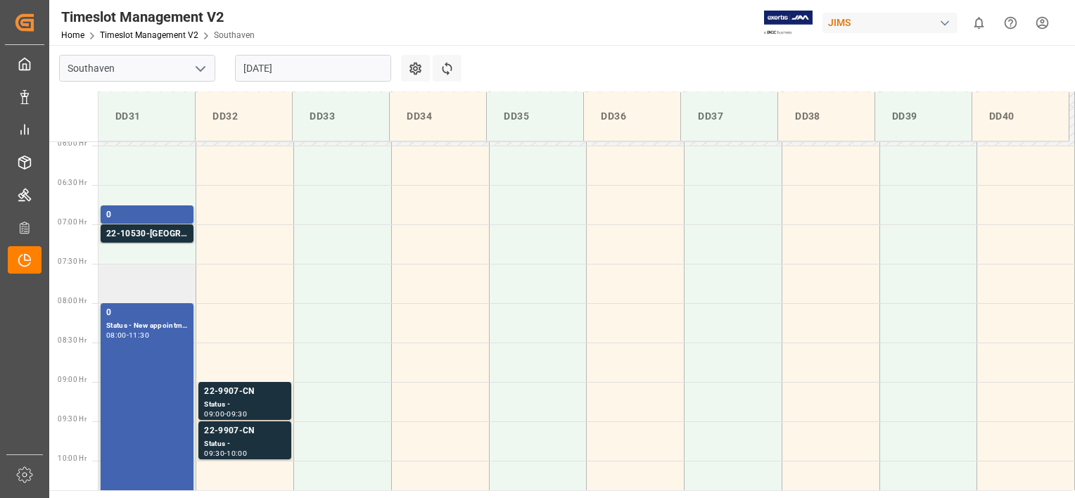
scroll to position [468, 0]
click at [143, 213] on div "0" at bounding box center [147, 216] width 82 height 14
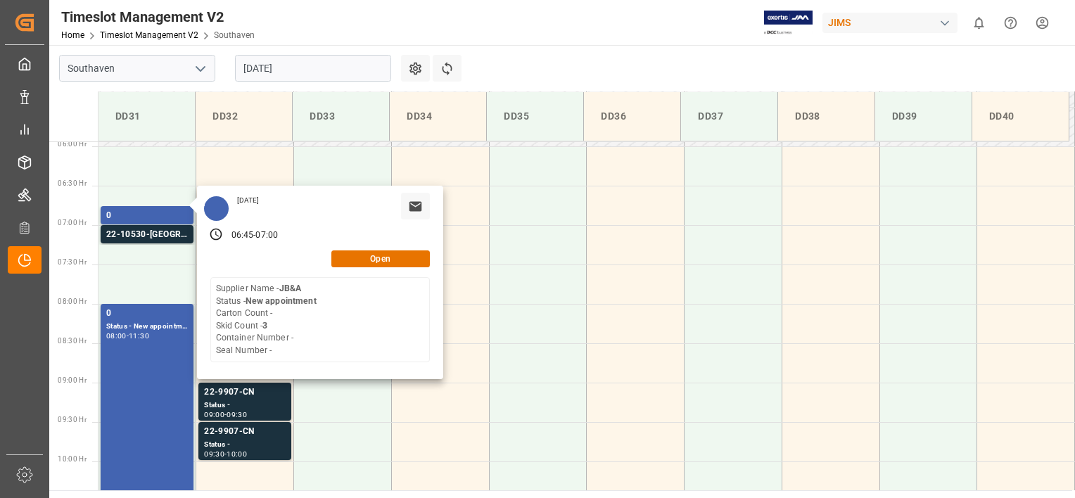
click at [509, 58] on main "Southaven 28.08.2025 Settings Refresh Time Slots DD31 DD32 DD33 DD34 DD35 DD36 …" at bounding box center [560, 267] width 1023 height 445
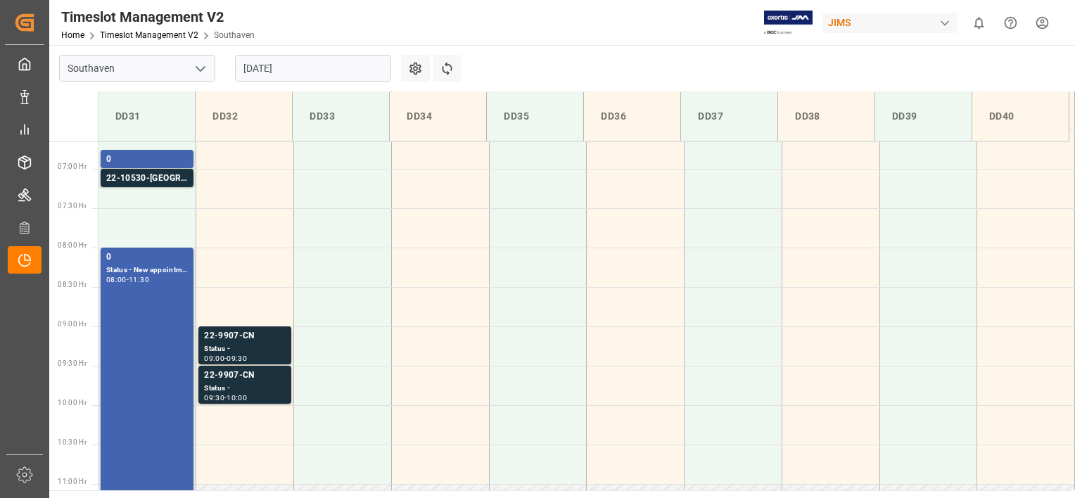
scroll to position [501, 0]
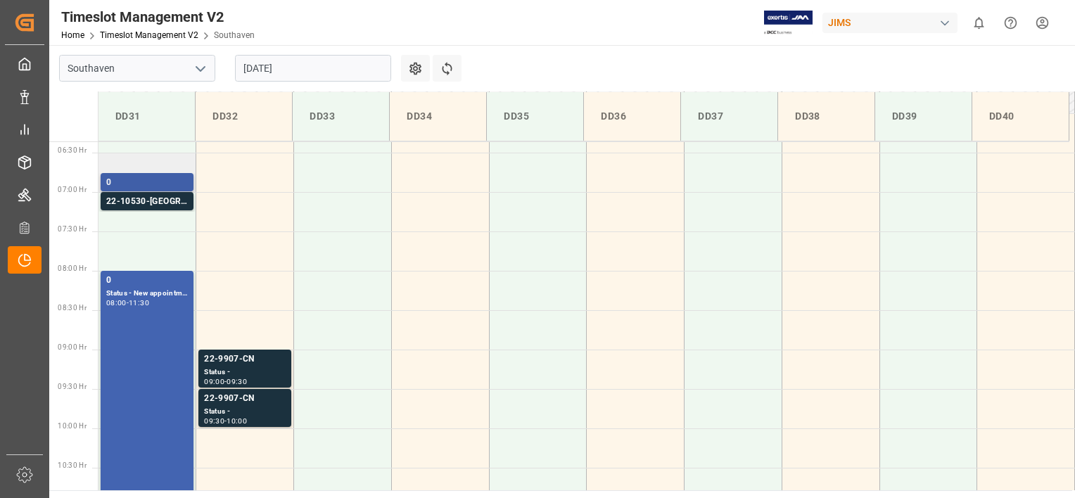
click at [138, 180] on div "0" at bounding box center [147, 183] width 82 height 14
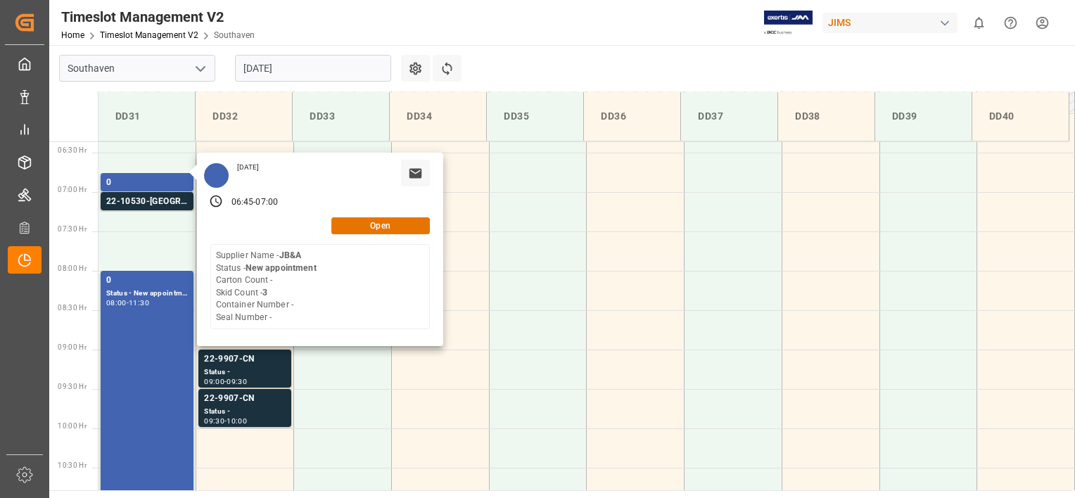
click at [636, 34] on div "Timeslot Management V2 Home Timeslot Management V2 Southaven JIMS 0 Notificatio…" at bounding box center [557, 22] width 1036 height 45
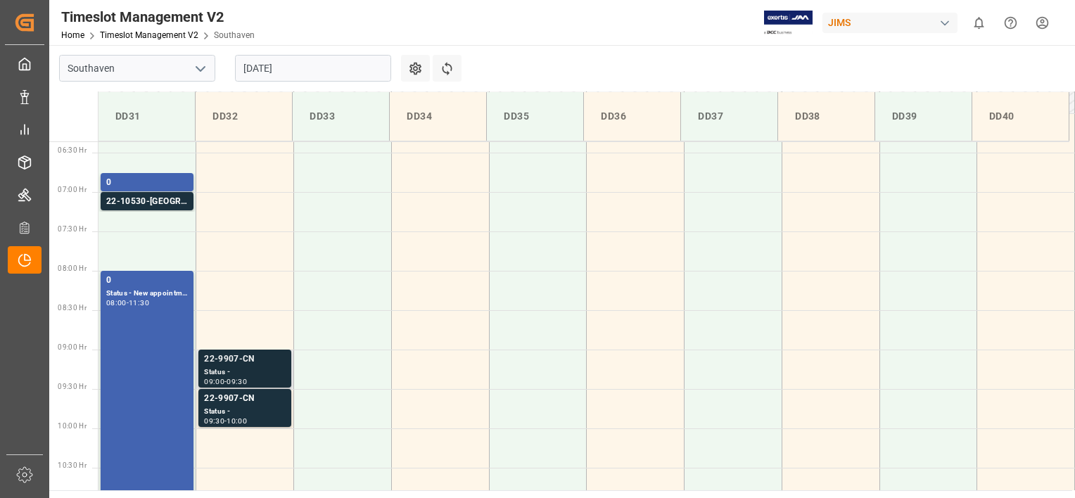
click at [257, 365] on div "22-9907-CN" at bounding box center [245, 360] width 82 height 14
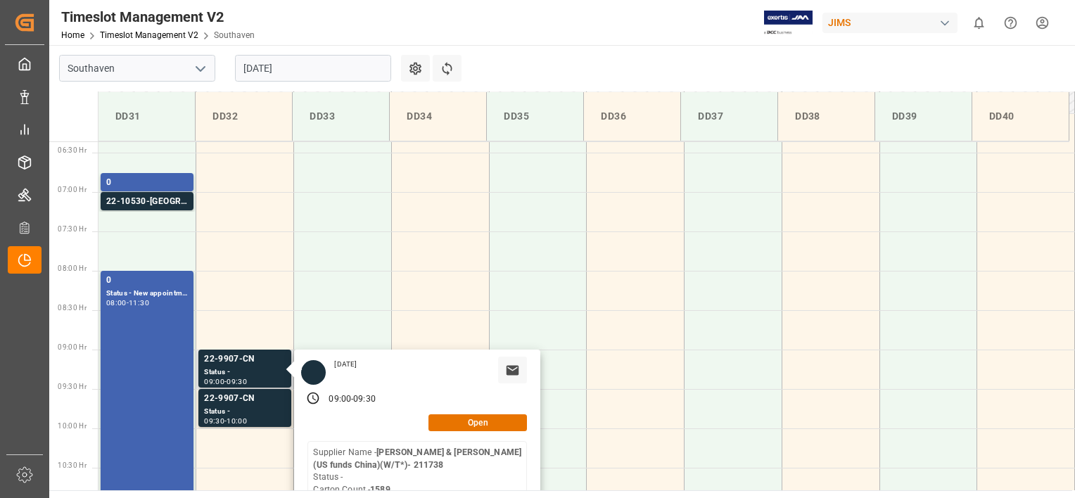
scroll to position [649, 0]
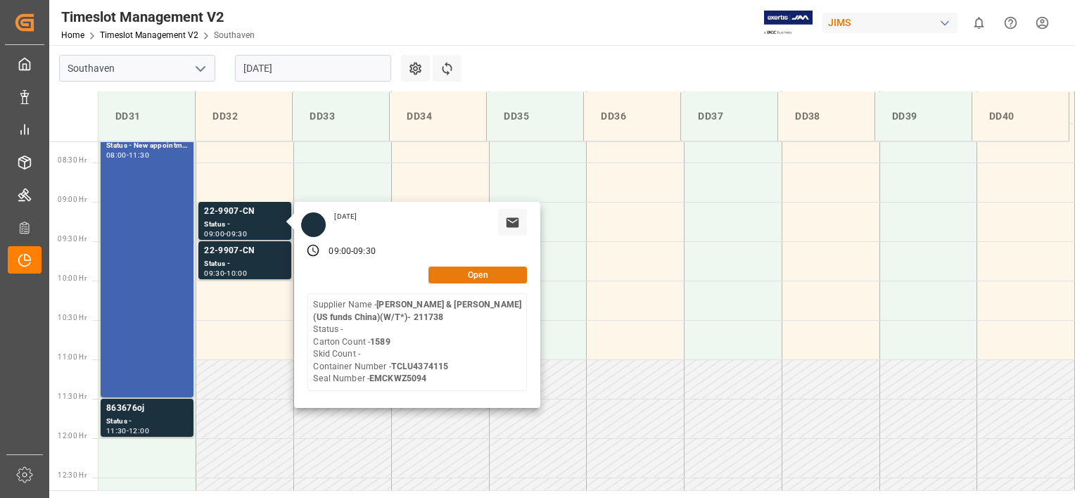
click at [445, 270] on button "Open" at bounding box center [478, 275] width 99 height 17
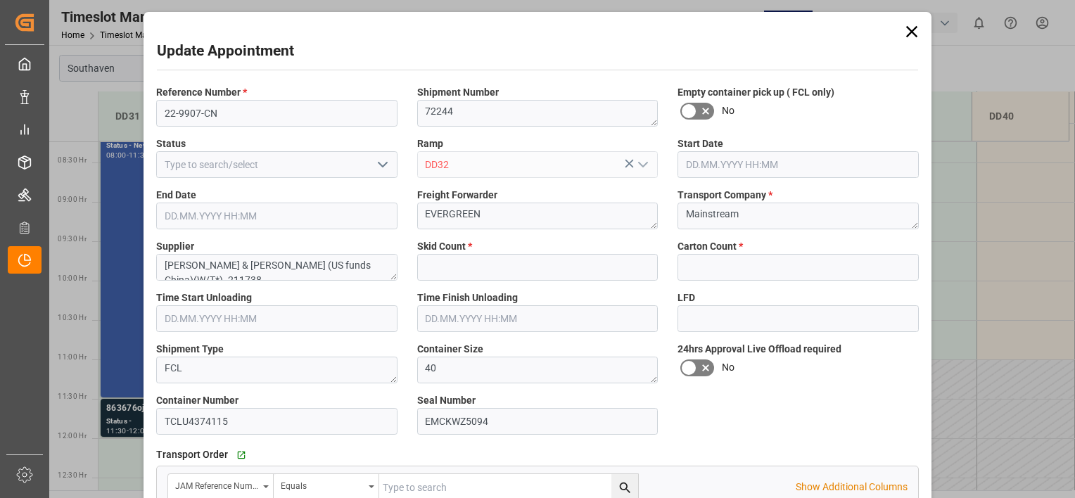
type input "0"
type input "1589"
type input "[DATE] 09:00"
type input "[DATE] 09:30"
type input "[DATE] 13:10"
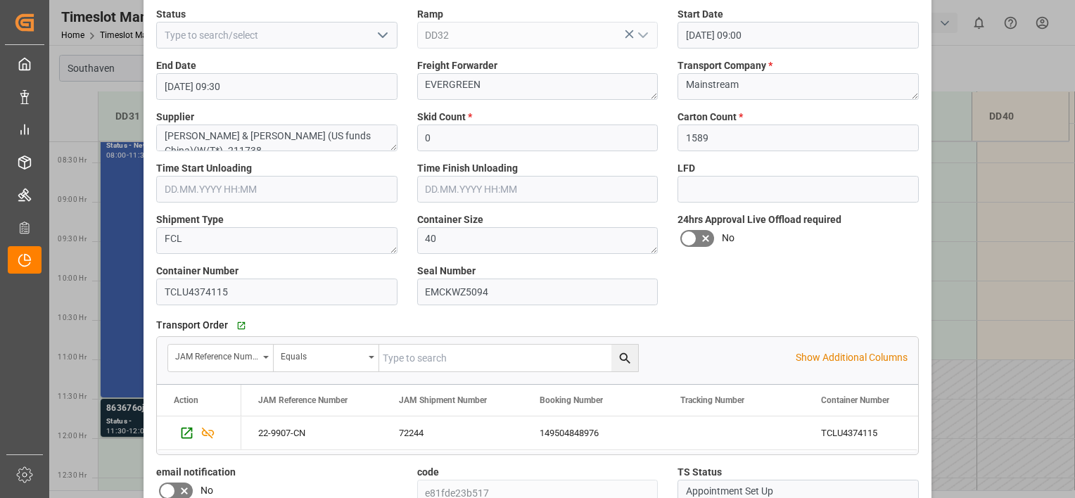
scroll to position [0, 0]
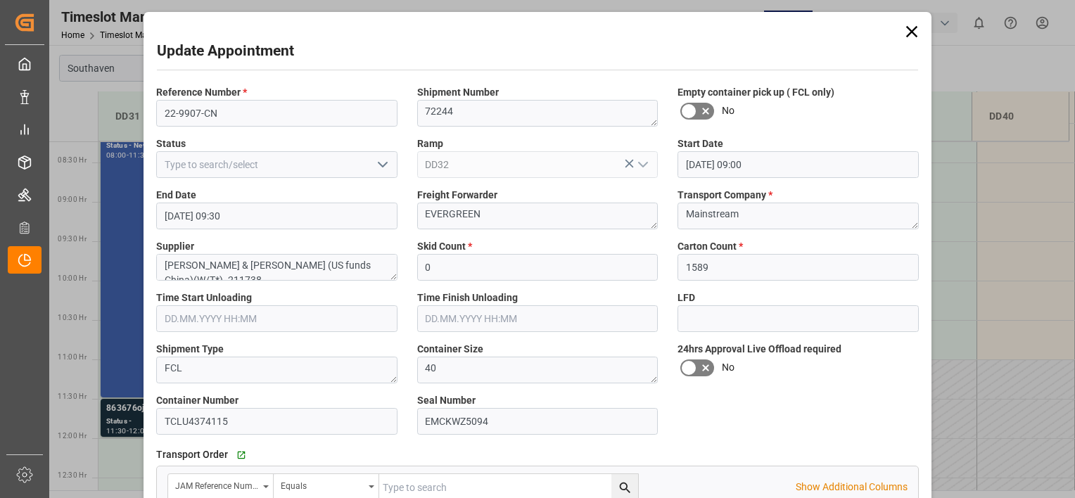
click at [904, 26] on icon at bounding box center [912, 32] width 20 height 20
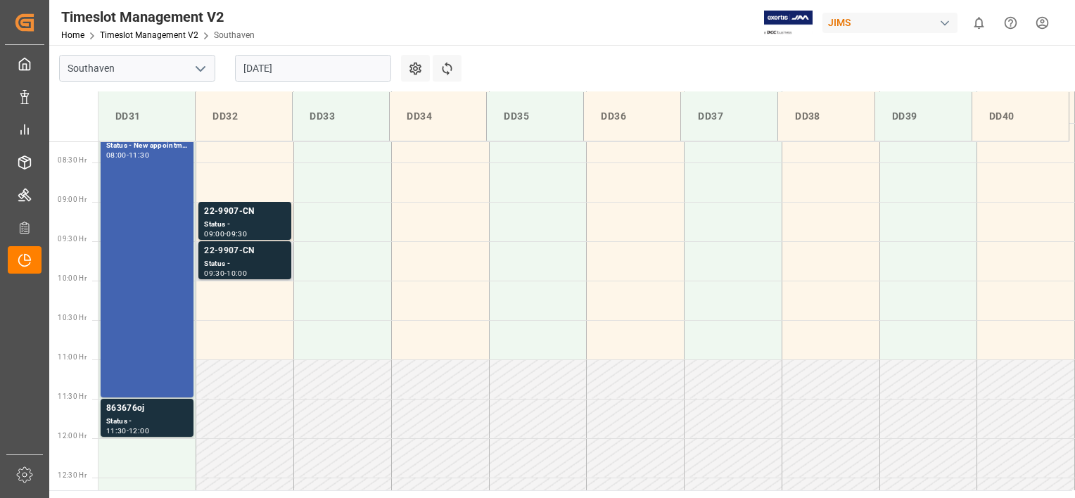
click at [262, 260] on div "Status -" at bounding box center [245, 264] width 82 height 12
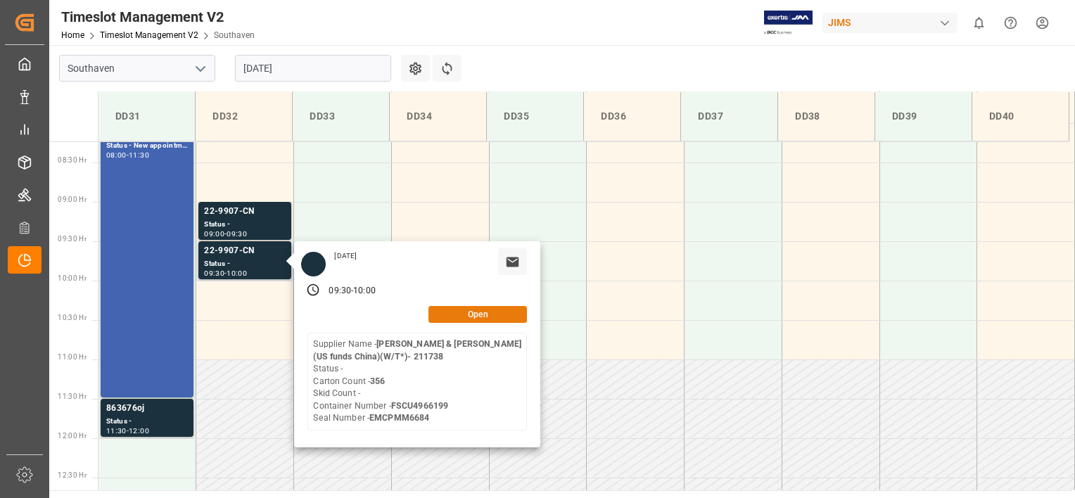
click at [475, 310] on button "Open" at bounding box center [478, 314] width 99 height 17
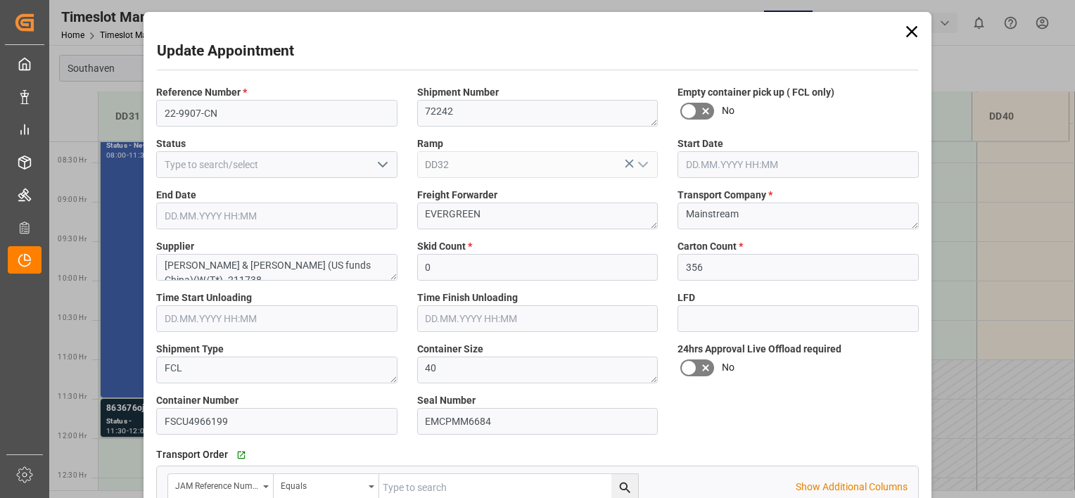
type input "[DATE] 09:30"
type input "[DATE] 10:00"
type input "[DATE] 13:07"
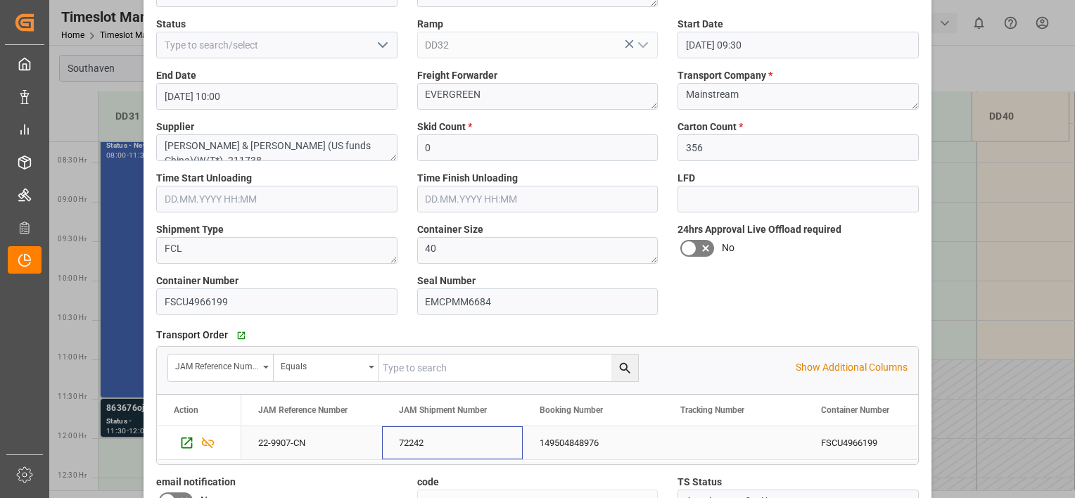
click at [398, 444] on div "72242" at bounding box center [452, 442] width 141 height 33
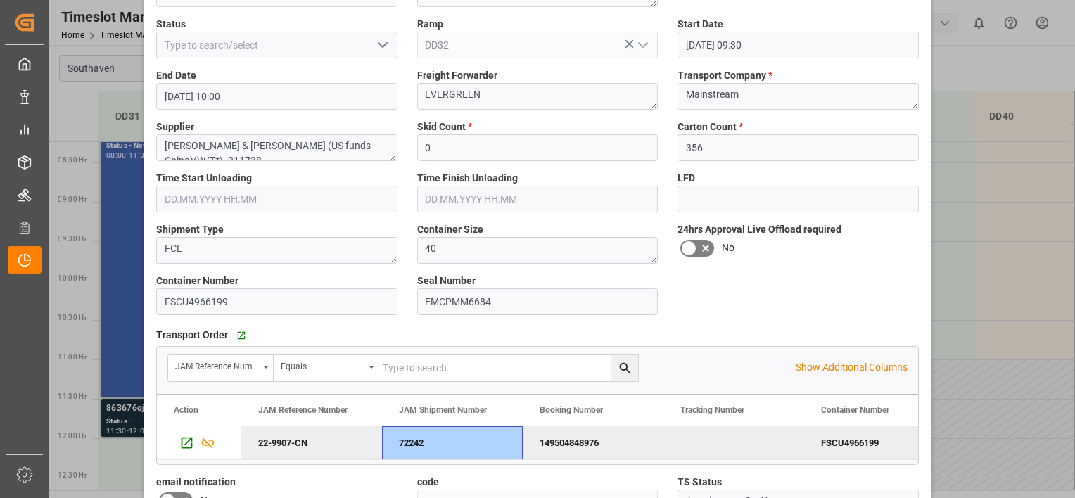
click at [398, 444] on div "72242" at bounding box center [452, 442] width 141 height 33
click at [400, 440] on div "72242" at bounding box center [452, 442] width 141 height 33
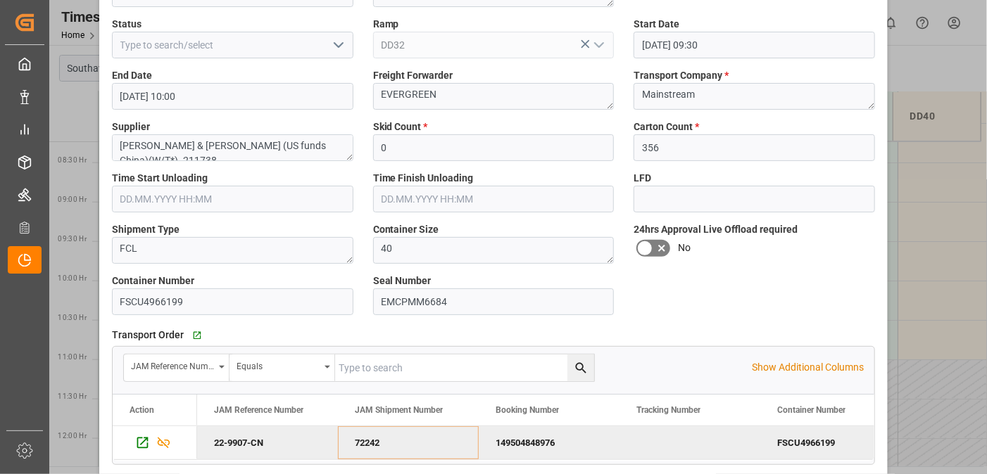
click at [76, 145] on div "Update Appointment Reference Number * 22-9907-CN Shipment Number 72242 Empty co…" at bounding box center [493, 237] width 987 height 474
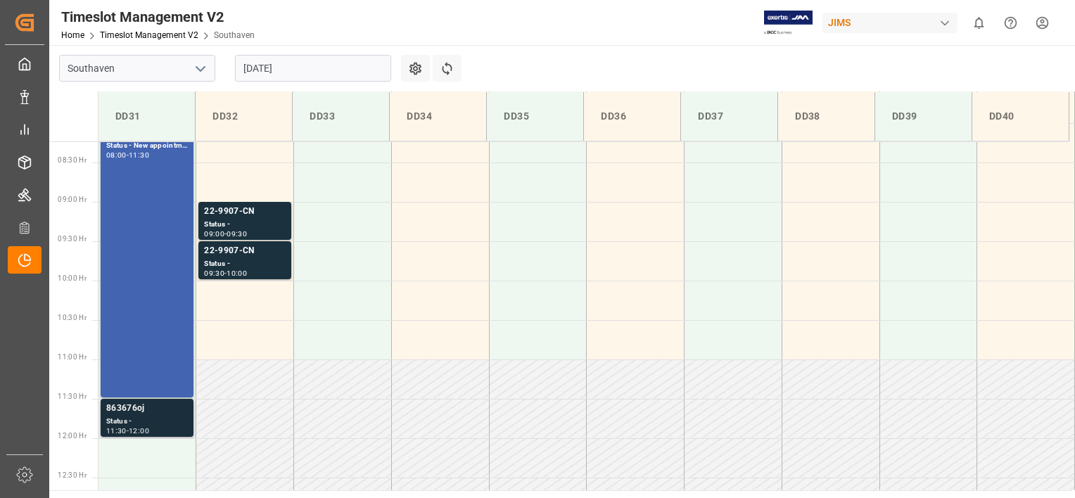
click at [137, 417] on div "Status -" at bounding box center [147, 422] width 82 height 12
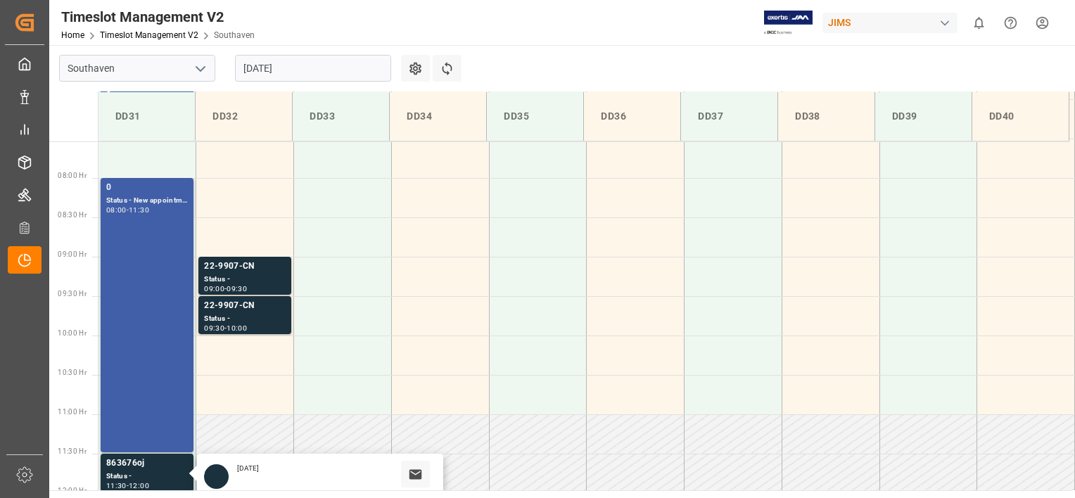
scroll to position [490, 0]
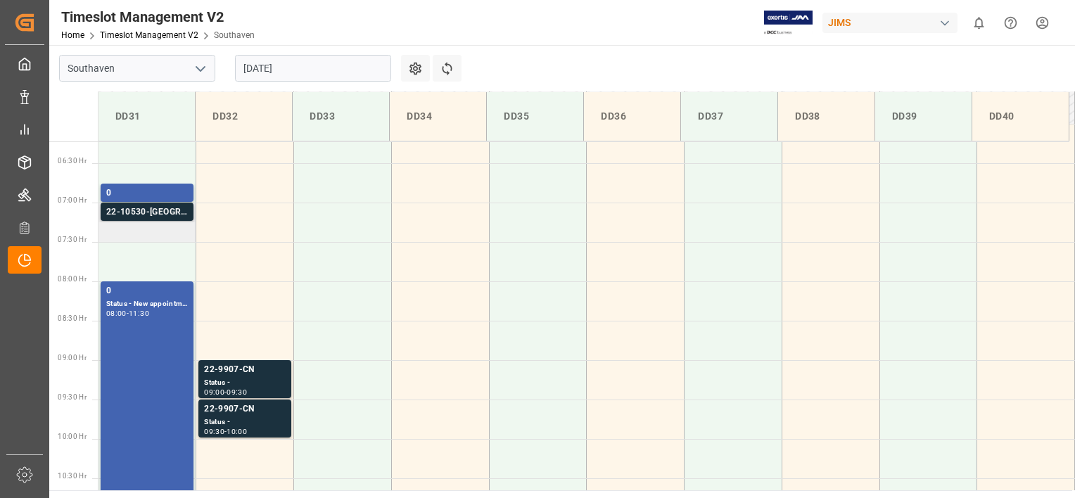
click at [161, 207] on div "22-10530-[GEOGRAPHIC_DATA]" at bounding box center [147, 212] width 82 height 14
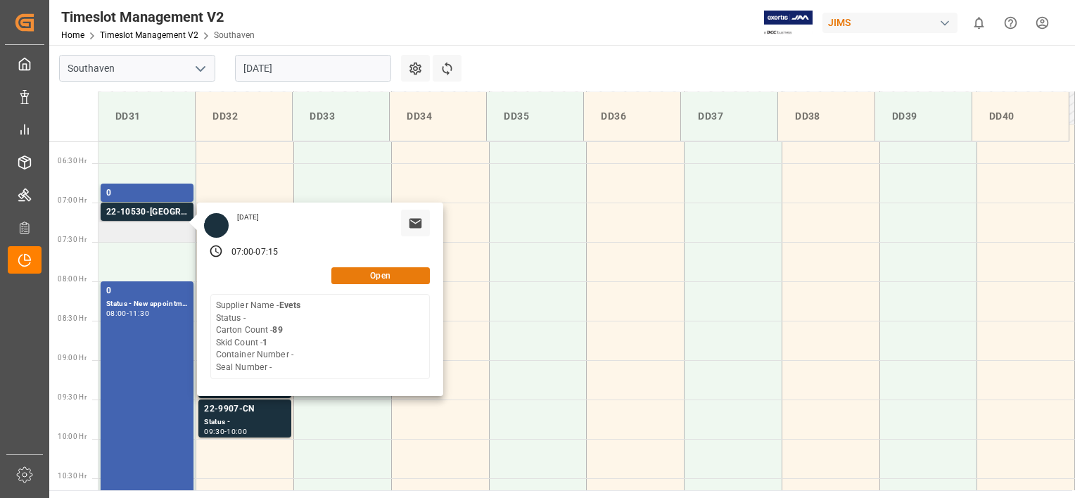
click at [374, 272] on button "Open" at bounding box center [380, 275] width 99 height 17
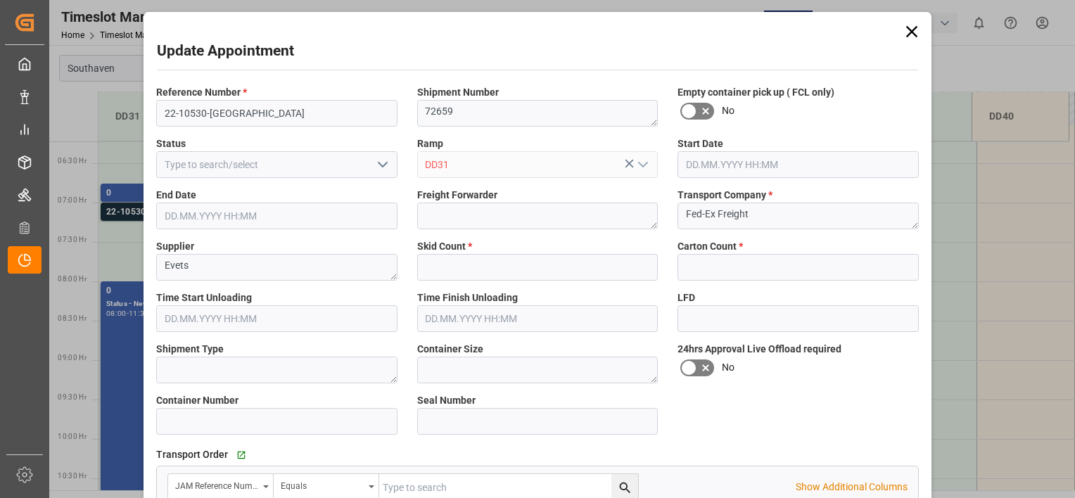
type input "1"
type input "89"
type input "28.08.2025 07:00"
type input "28.08.2025 07:15"
type input "26.08.2025 11:50"
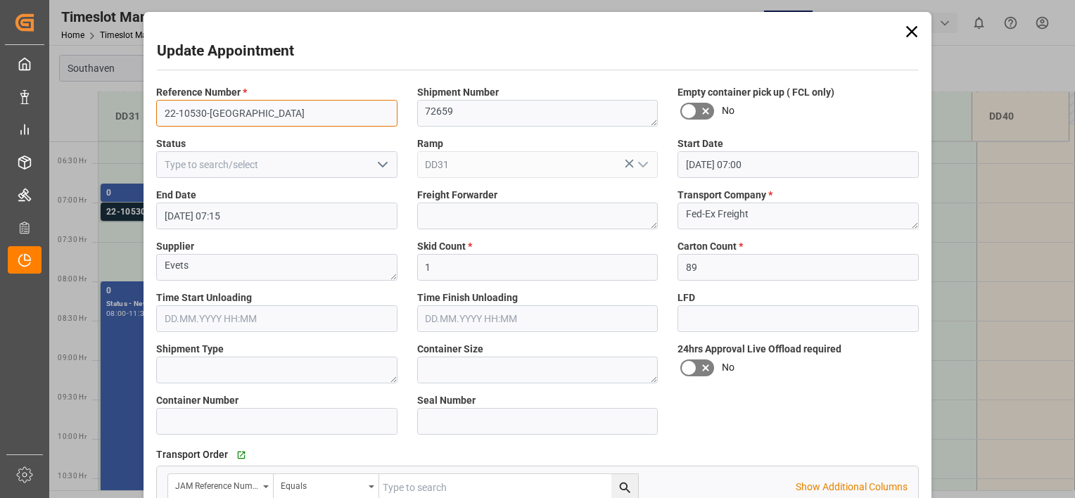
click at [260, 115] on input "22-10530-[GEOGRAPHIC_DATA]" at bounding box center [276, 113] width 241 height 27
click at [904, 30] on icon at bounding box center [912, 32] width 20 height 20
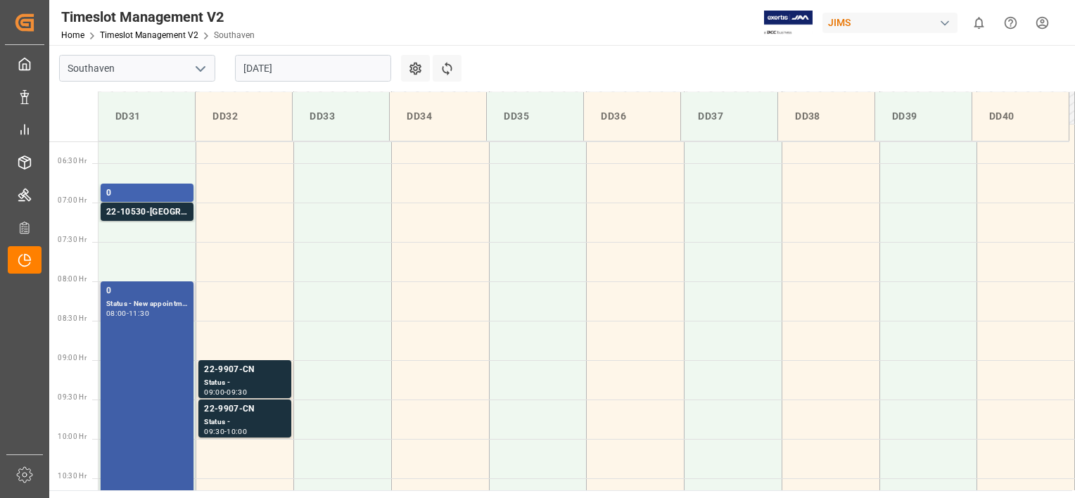
scroll to position [662, 0]
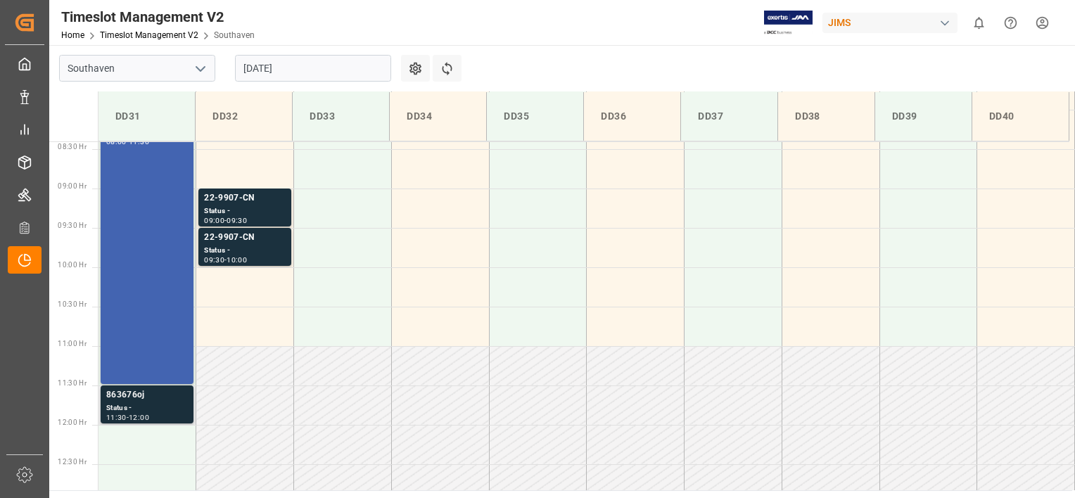
click at [130, 411] on div "Status -" at bounding box center [147, 408] width 82 height 12
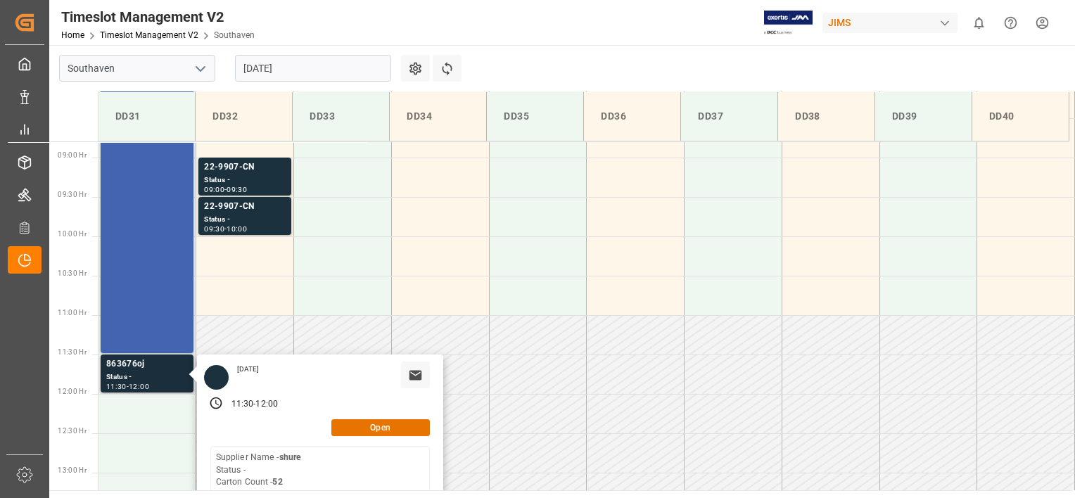
scroll to position [692, 0]
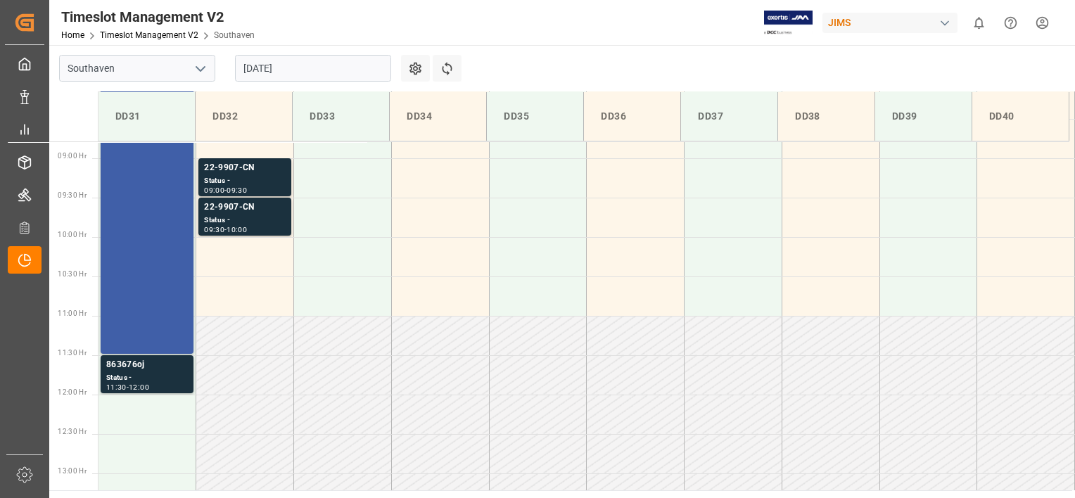
click at [117, 265] on div "0 Status - New appointment 08:00 - 11:30" at bounding box center [147, 216] width 82 height 269
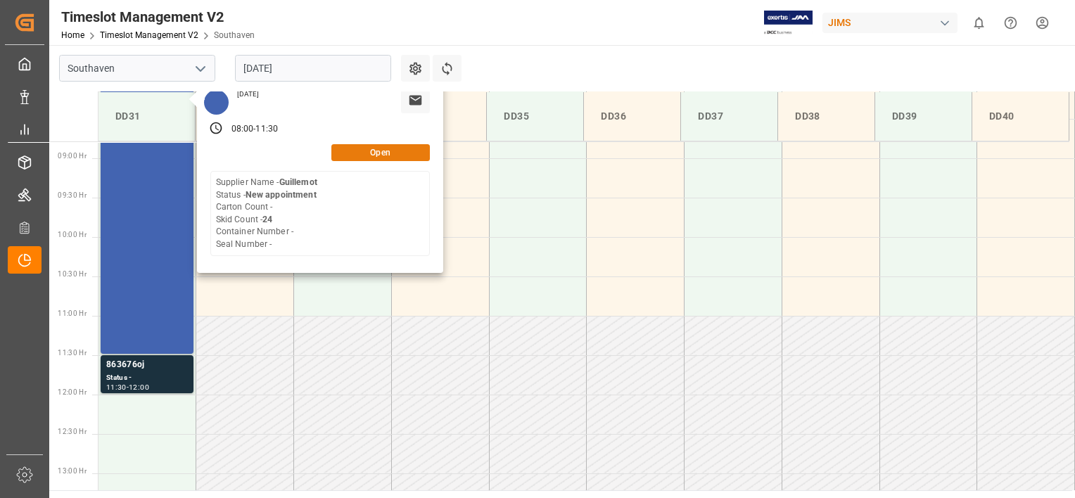
click at [377, 152] on button "Open" at bounding box center [380, 152] width 99 height 17
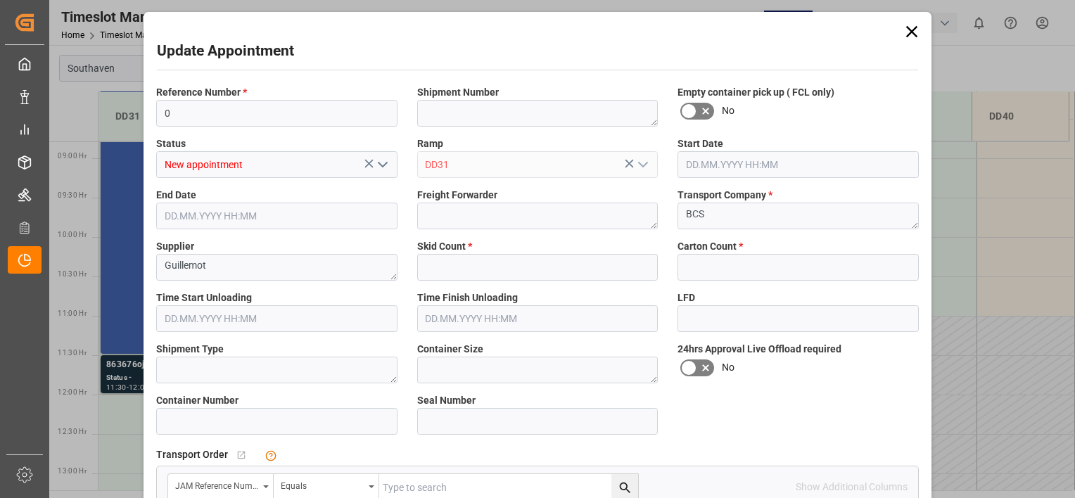
type input "24"
type input "0"
type input "28.08.2025 08:00"
type input "28.08.2025 11:30"
type input "26.08.2025 14:44"
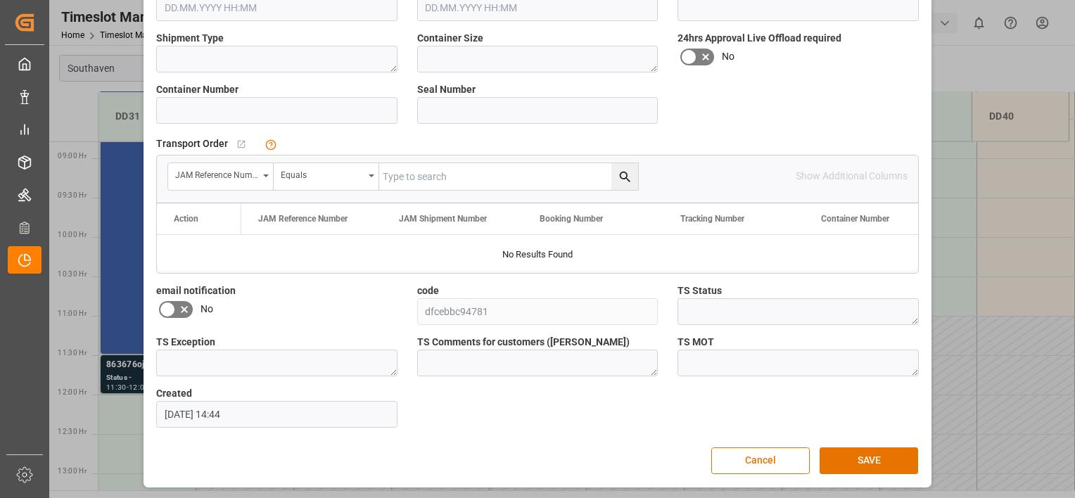
scroll to position [310, 0]
click at [762, 470] on button "Cancel" at bounding box center [760, 461] width 99 height 27
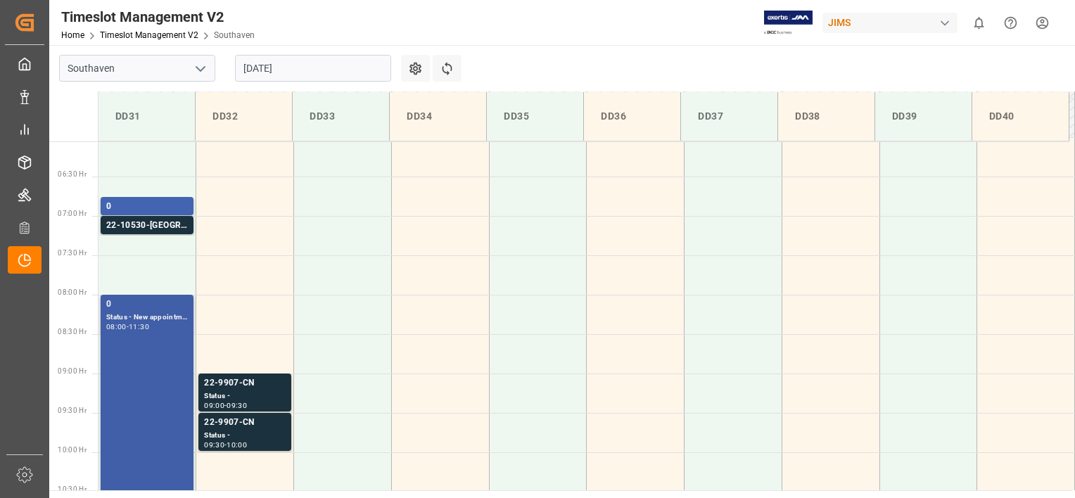
scroll to position [474, 0]
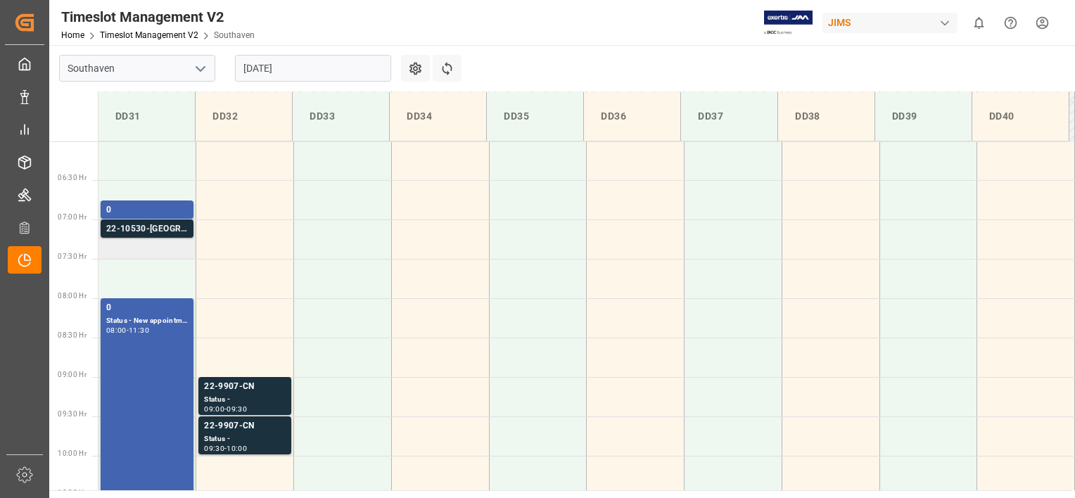
click at [150, 227] on div "22-10530-[GEOGRAPHIC_DATA]" at bounding box center [147, 229] width 82 height 14
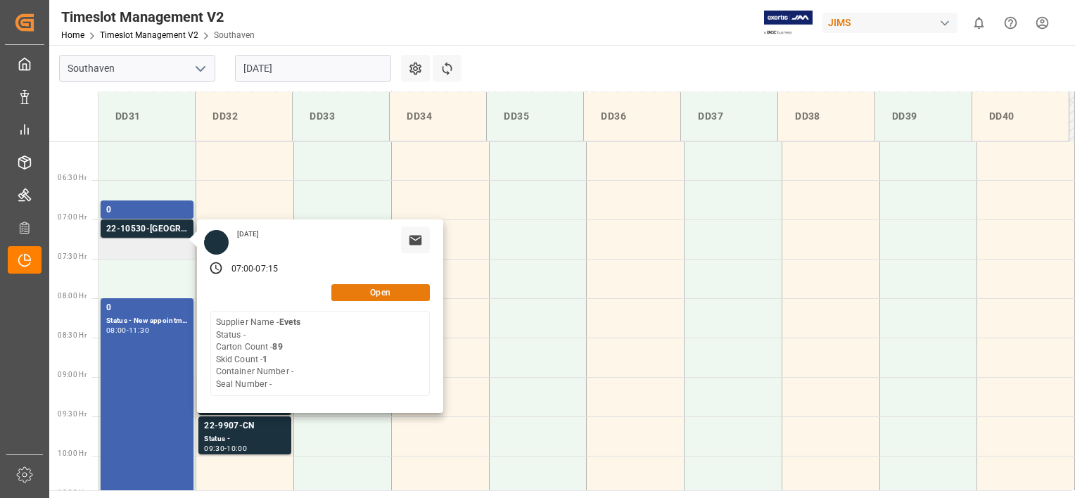
click at [377, 296] on button "Open" at bounding box center [380, 292] width 99 height 17
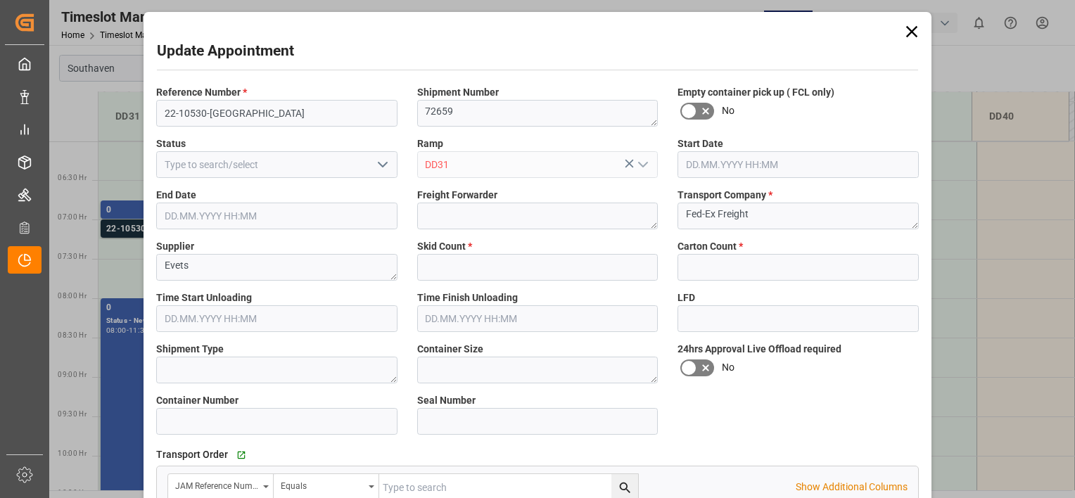
type input "1"
type input "89"
type input "28.08.2025 07:00"
type input "28.08.2025 07:15"
type input "26.08.2025 11:50"
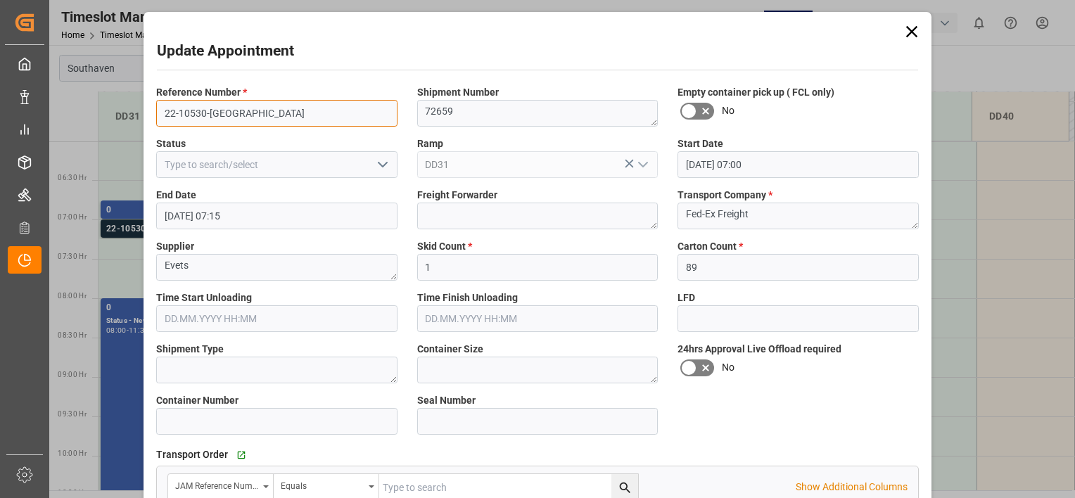
click at [259, 122] on input "22-10530-[GEOGRAPHIC_DATA]" at bounding box center [276, 113] width 241 height 27
